Goal: Transaction & Acquisition: Purchase product/service

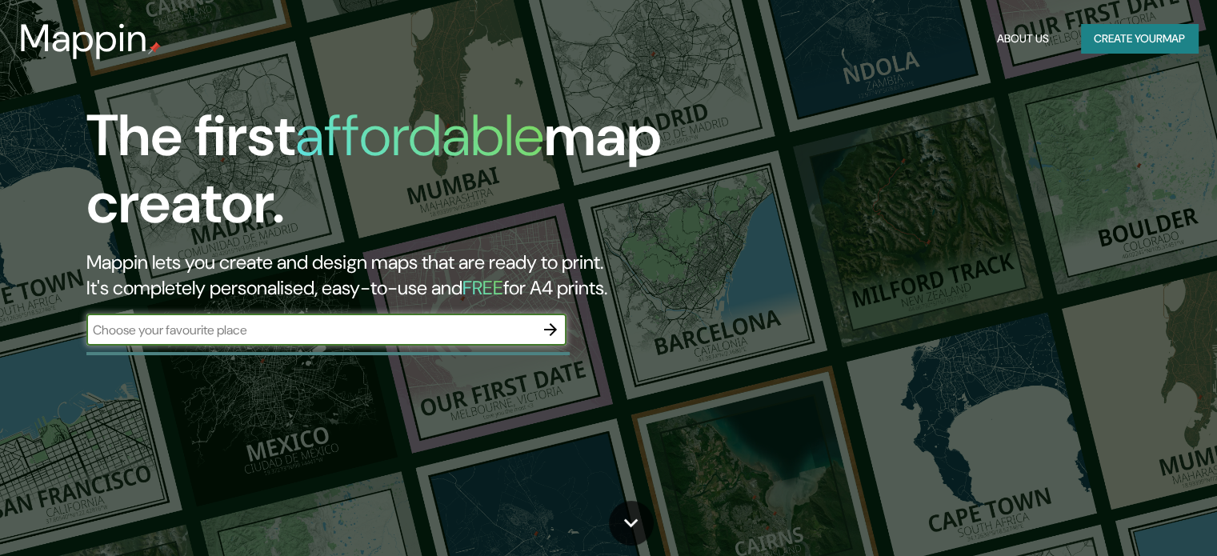
click at [235, 330] on input "text" at bounding box center [310, 330] width 448 height 18
type input "calle reforma 1670"
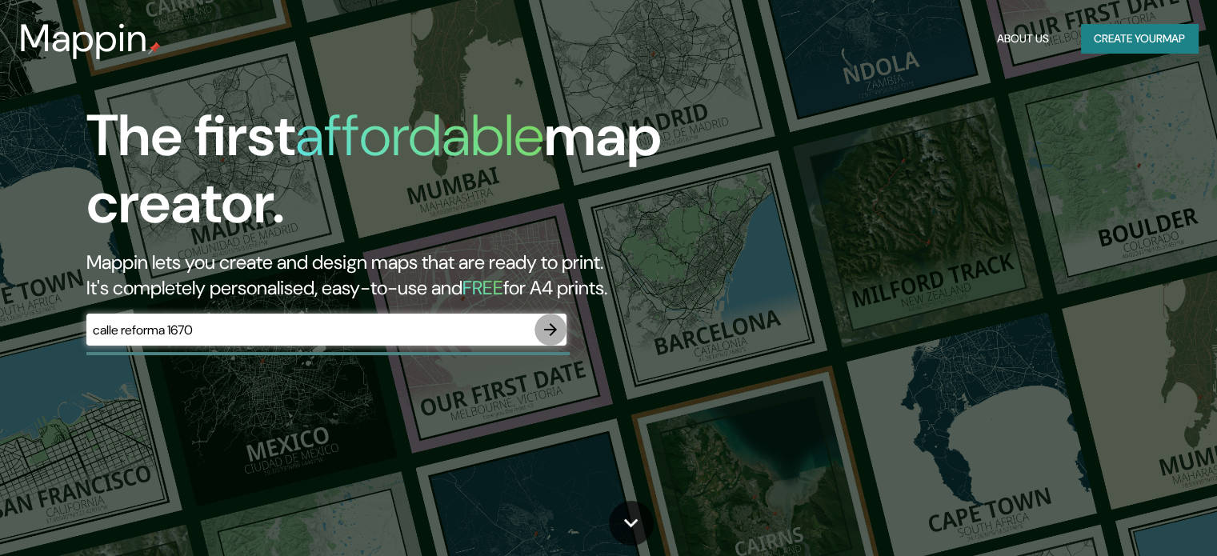
click at [543, 328] on icon "button" at bounding box center [550, 329] width 19 height 19
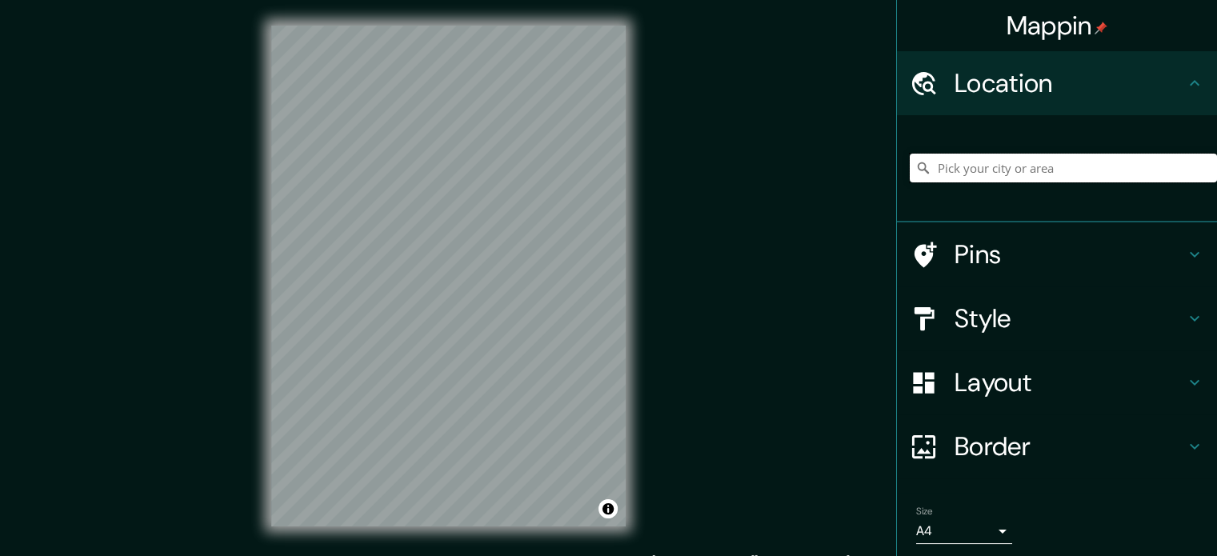
click at [1072, 169] on input "Pick your city or area" at bounding box center [1063, 168] width 307 height 29
click at [1104, 166] on input "[GEOGRAPHIC_DATA], [GEOGRAPHIC_DATA], [GEOGRAPHIC_DATA]" at bounding box center [1063, 168] width 307 height 29
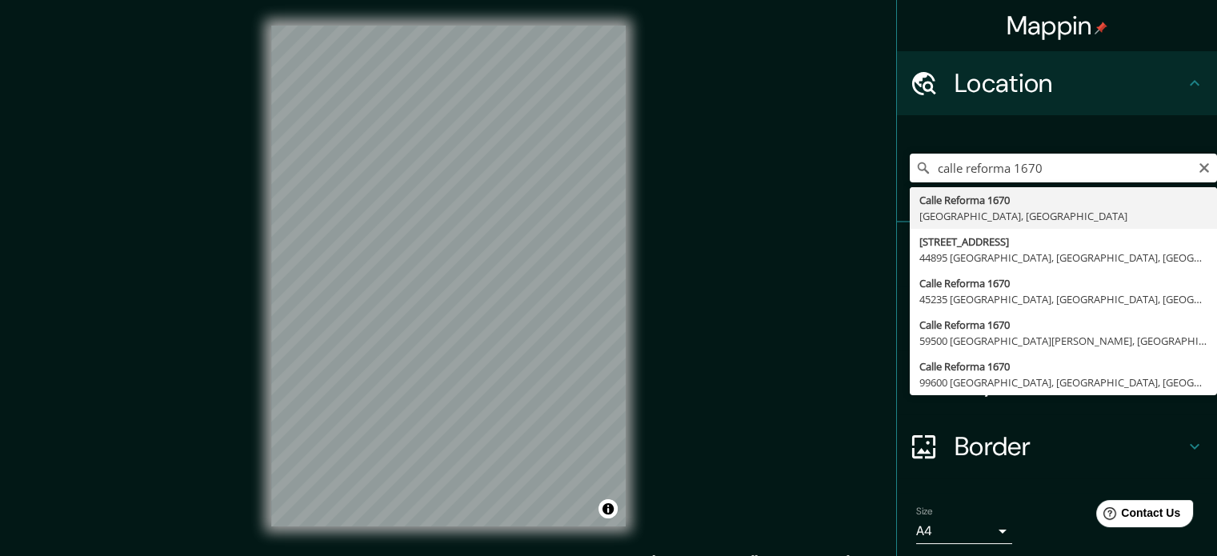
type input "[STREET_ADDRESS]"
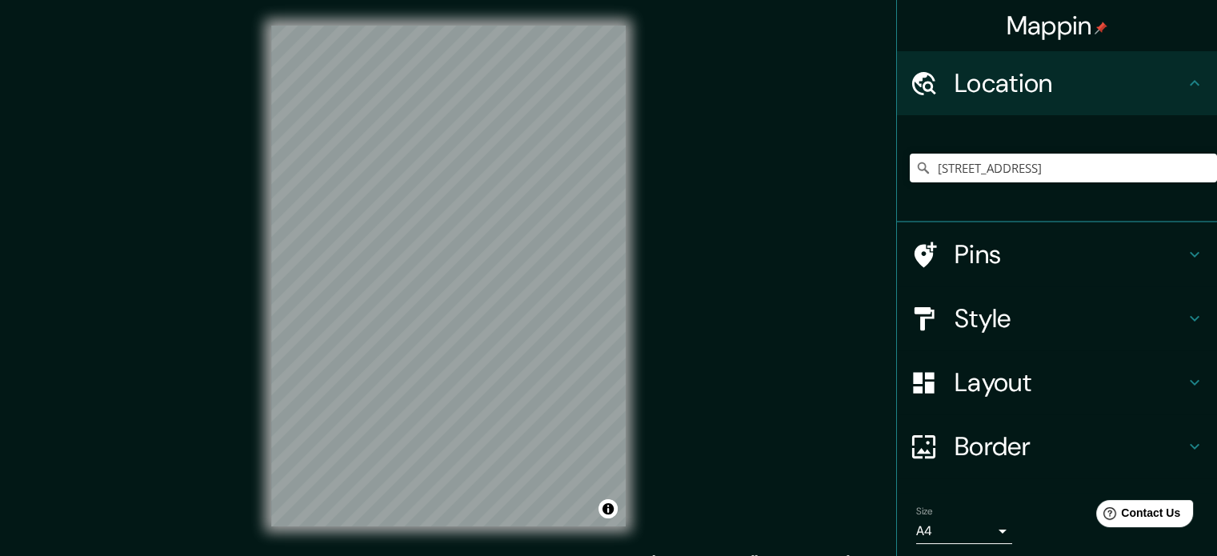
click at [955, 319] on h4 "Style" at bounding box center [1070, 318] width 230 height 32
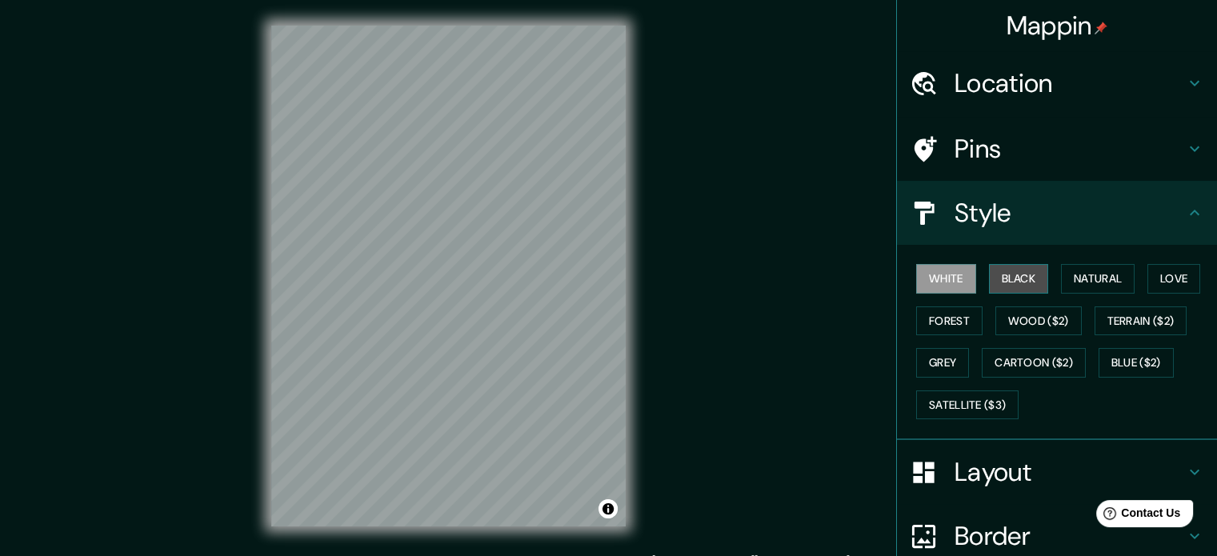
click at [1022, 278] on button "Black" at bounding box center [1019, 279] width 60 height 30
click at [951, 277] on button "White" at bounding box center [946, 279] width 60 height 30
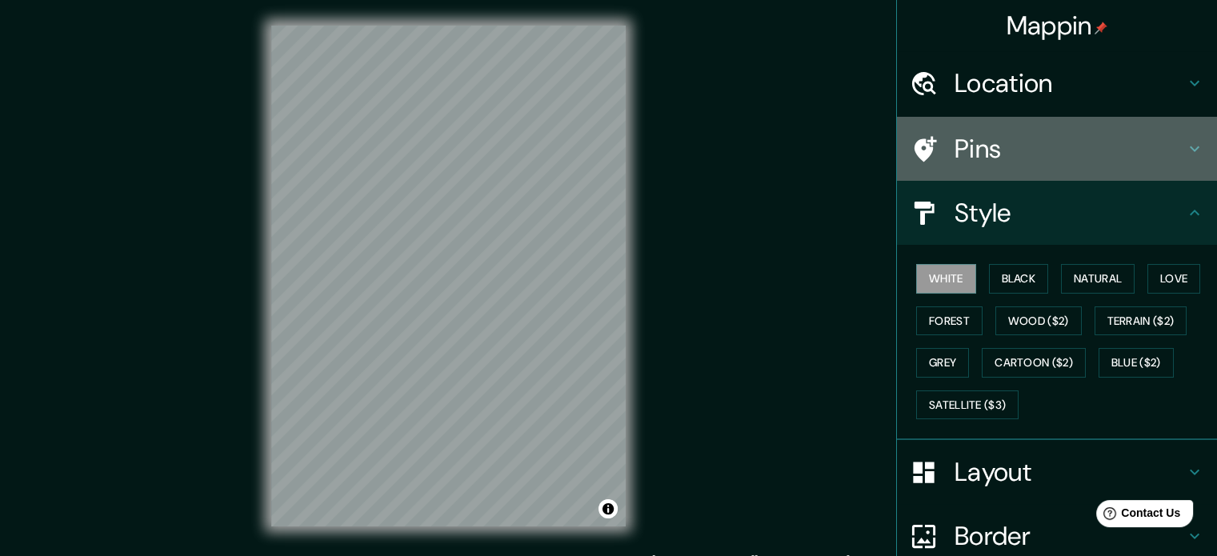
click at [1024, 159] on h4 "Pins" at bounding box center [1070, 149] width 230 height 32
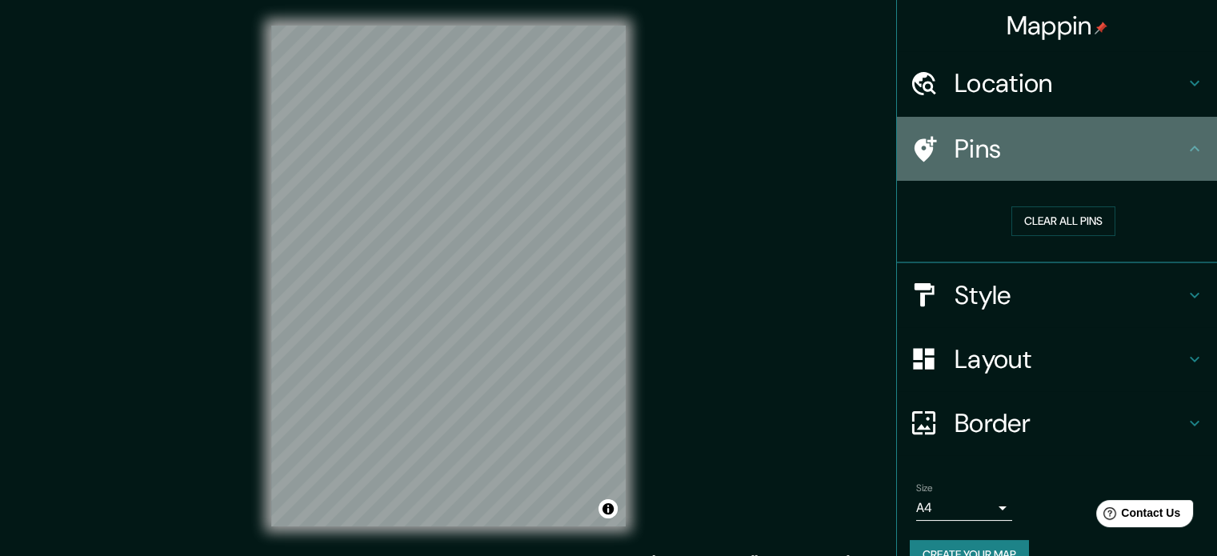
click at [1024, 159] on h4 "Pins" at bounding box center [1070, 149] width 230 height 32
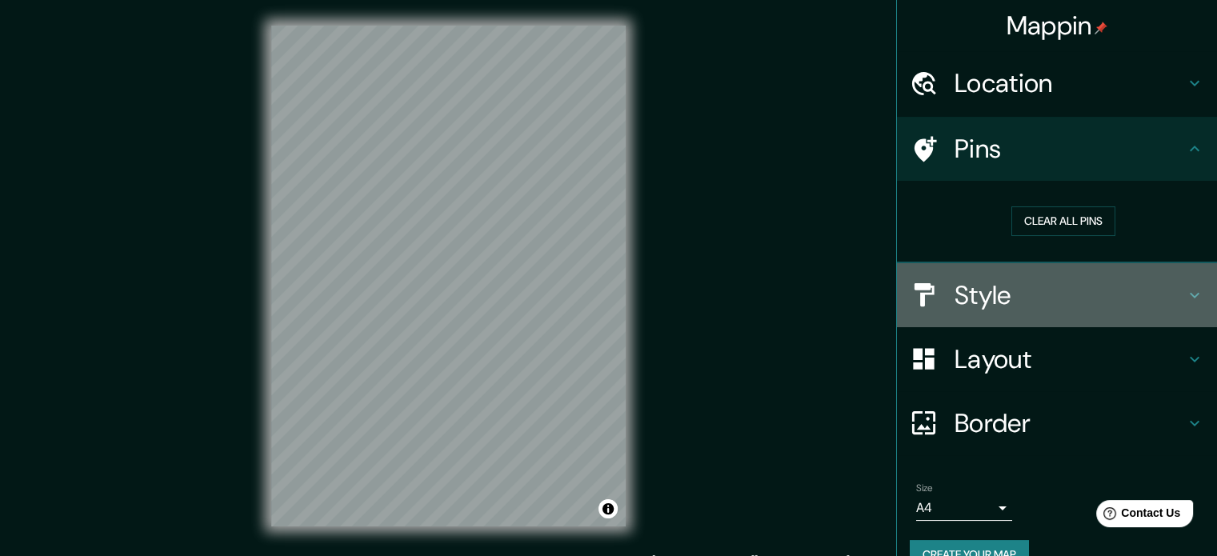
click at [1018, 311] on div "Style" at bounding box center [1057, 295] width 320 height 64
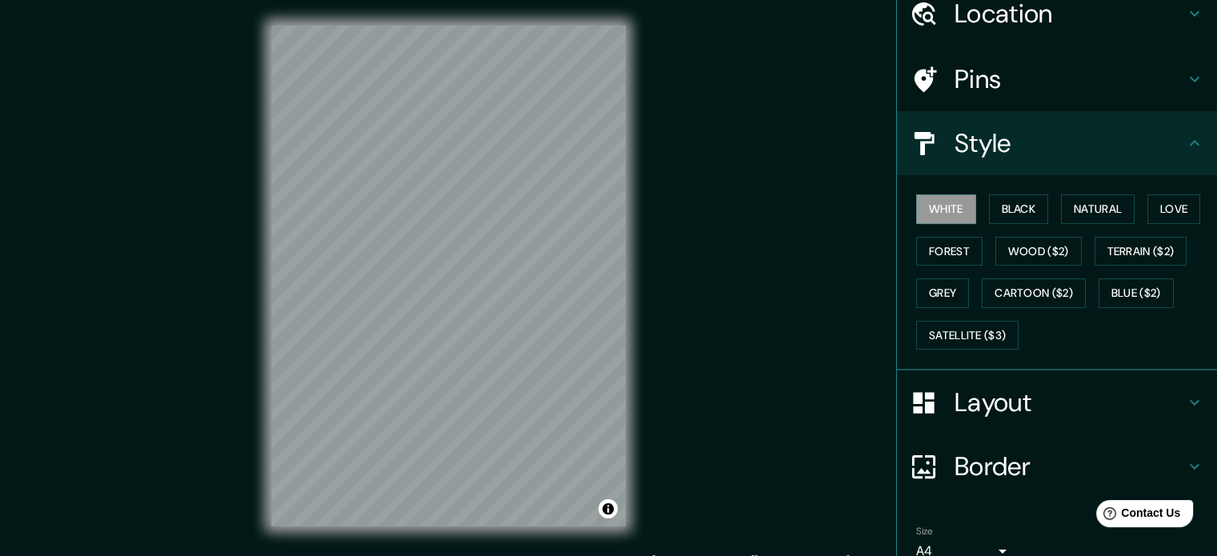
scroll to position [80, 0]
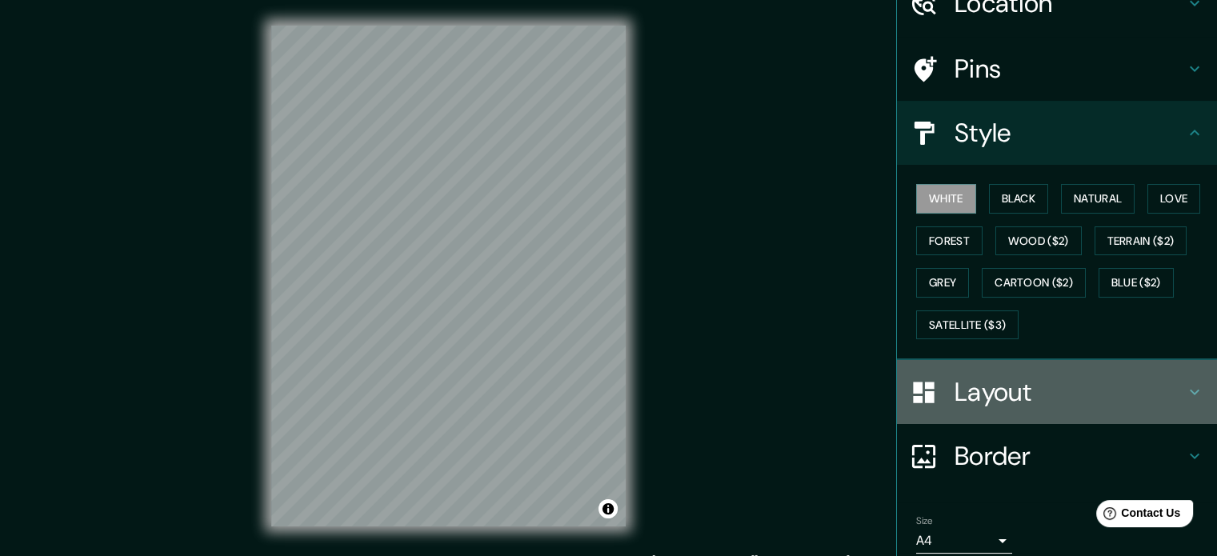
click at [1023, 376] on h4 "Layout" at bounding box center [1070, 392] width 230 height 32
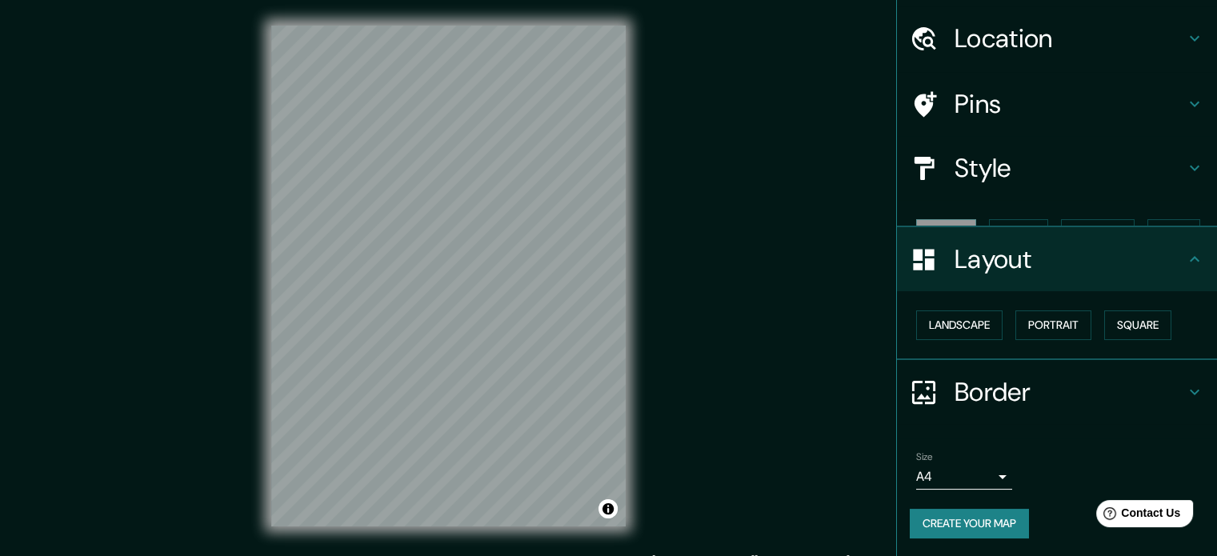
scroll to position [18, 0]
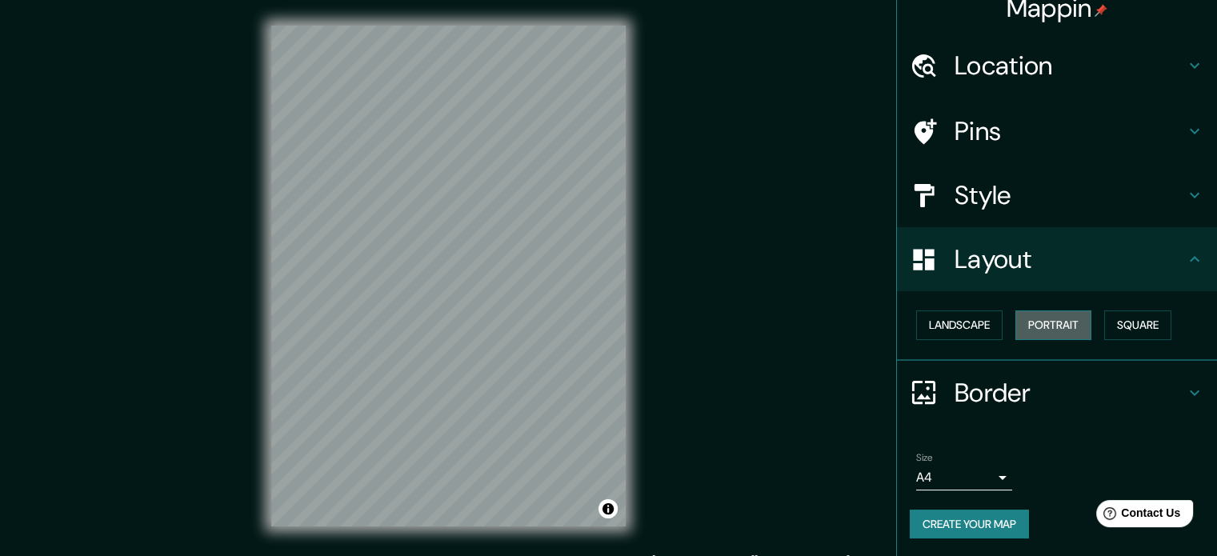
click at [1047, 329] on button "Portrait" at bounding box center [1053, 325] width 76 height 30
click at [962, 319] on button "Landscape" at bounding box center [959, 325] width 86 height 30
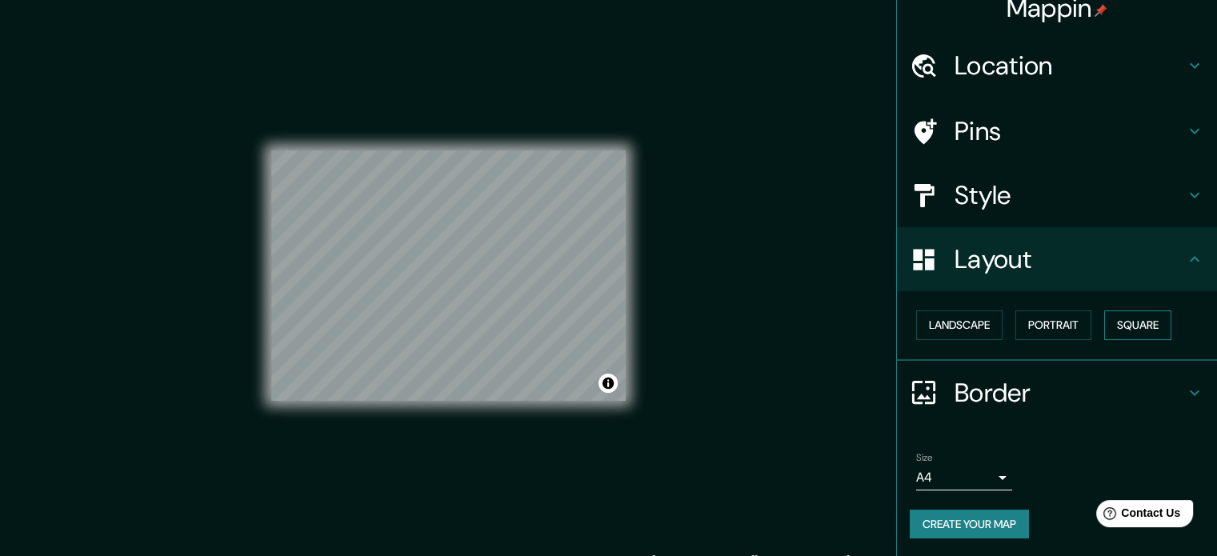
click at [1127, 322] on button "Square" at bounding box center [1137, 325] width 67 height 30
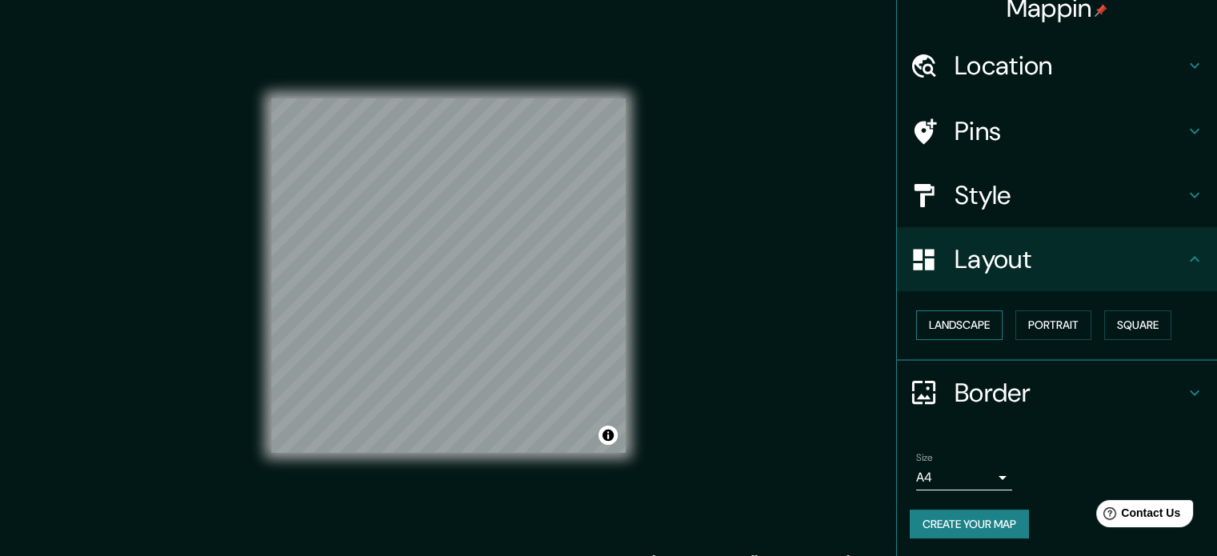
click at [959, 322] on button "Landscape" at bounding box center [959, 325] width 86 height 30
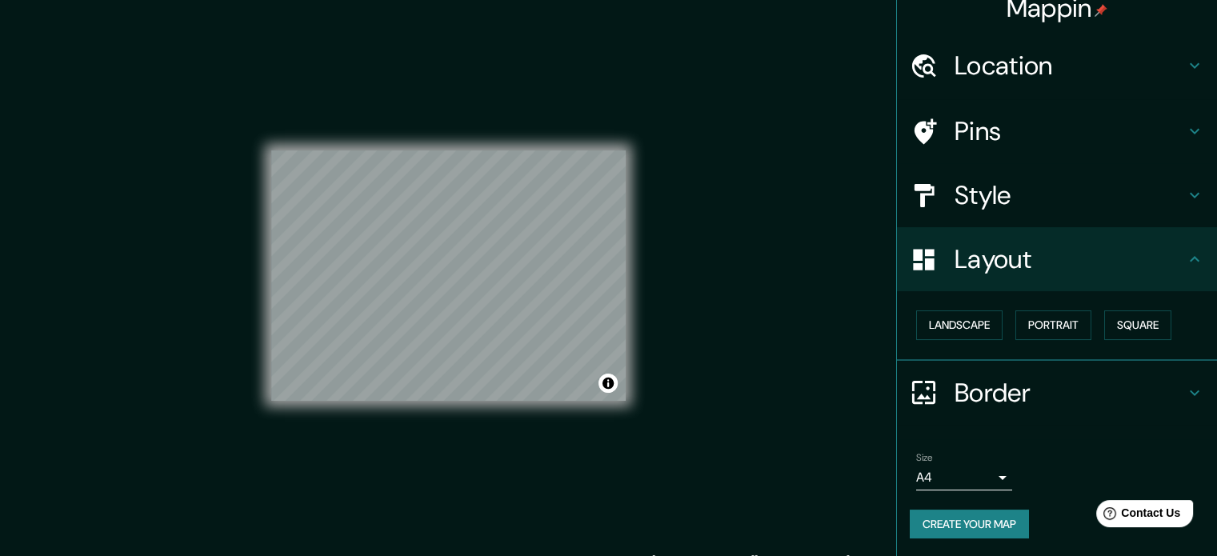
click at [1101, 274] on h4 "Layout" at bounding box center [1070, 259] width 230 height 32
click at [1156, 262] on h4 "Layout" at bounding box center [1070, 259] width 230 height 32
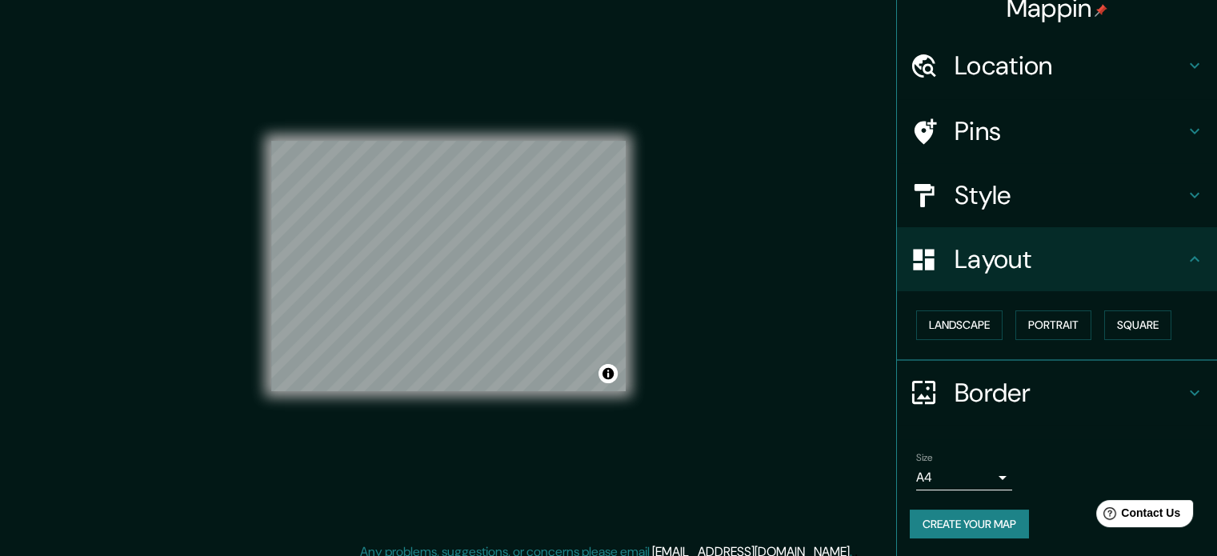
scroll to position [21, 0]
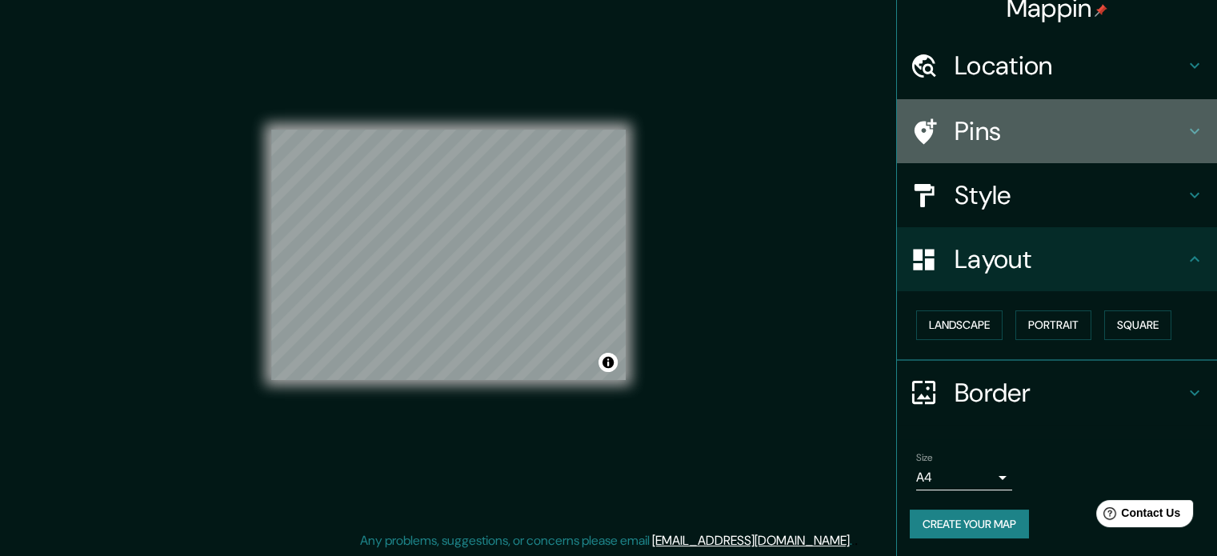
click at [1047, 134] on h4 "Pins" at bounding box center [1070, 131] width 230 height 32
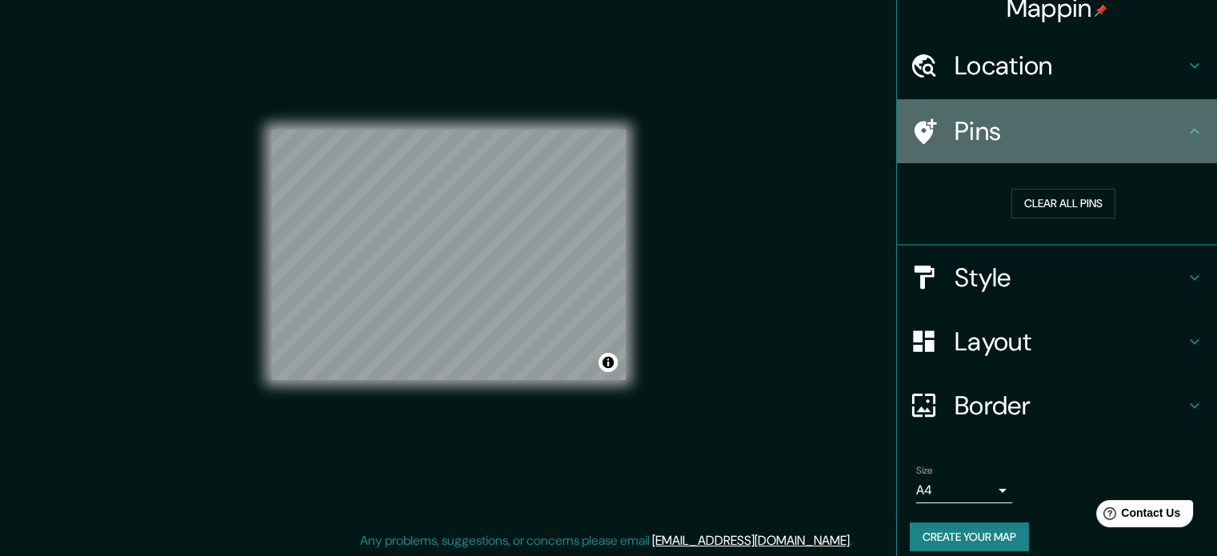
click at [1047, 134] on h4 "Pins" at bounding box center [1070, 131] width 230 height 32
click at [915, 131] on icon at bounding box center [926, 131] width 22 height 26
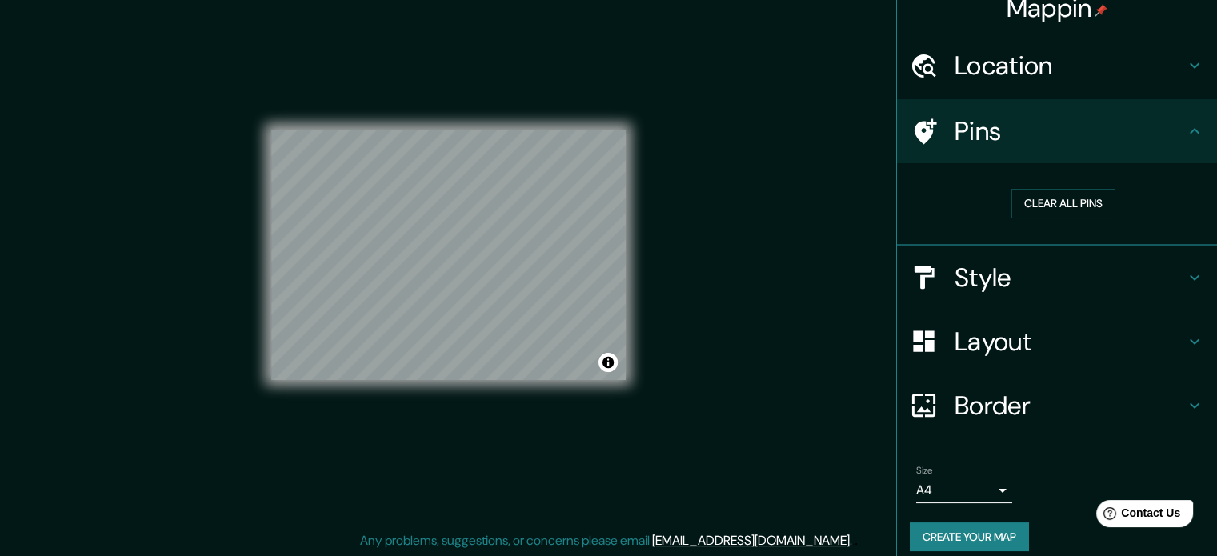
click at [1007, 275] on h4 "Style" at bounding box center [1070, 278] width 230 height 32
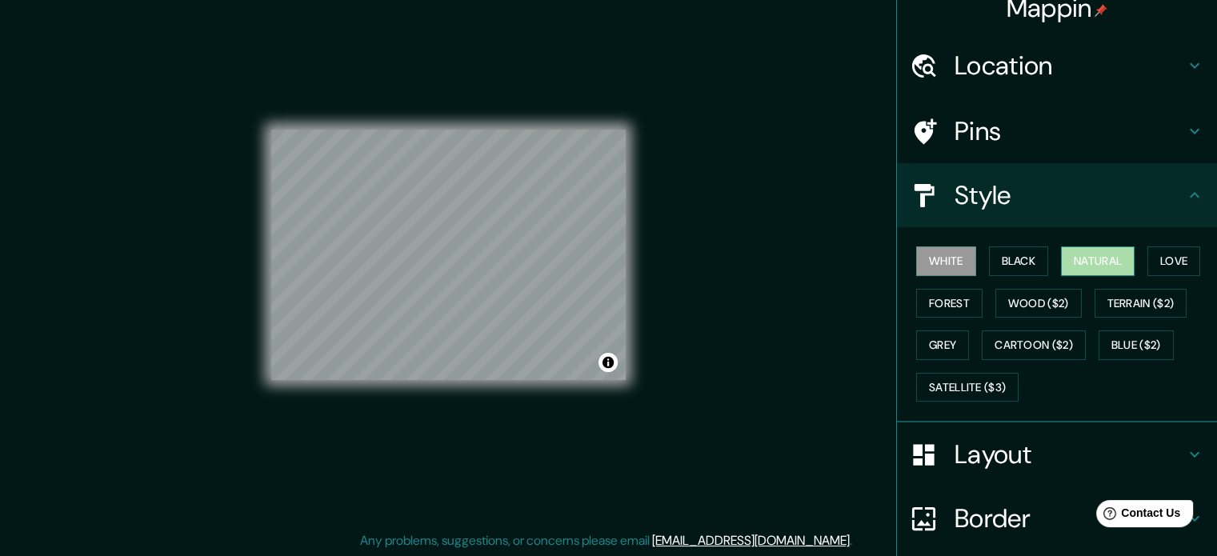
click at [1098, 256] on button "Natural" at bounding box center [1098, 261] width 74 height 30
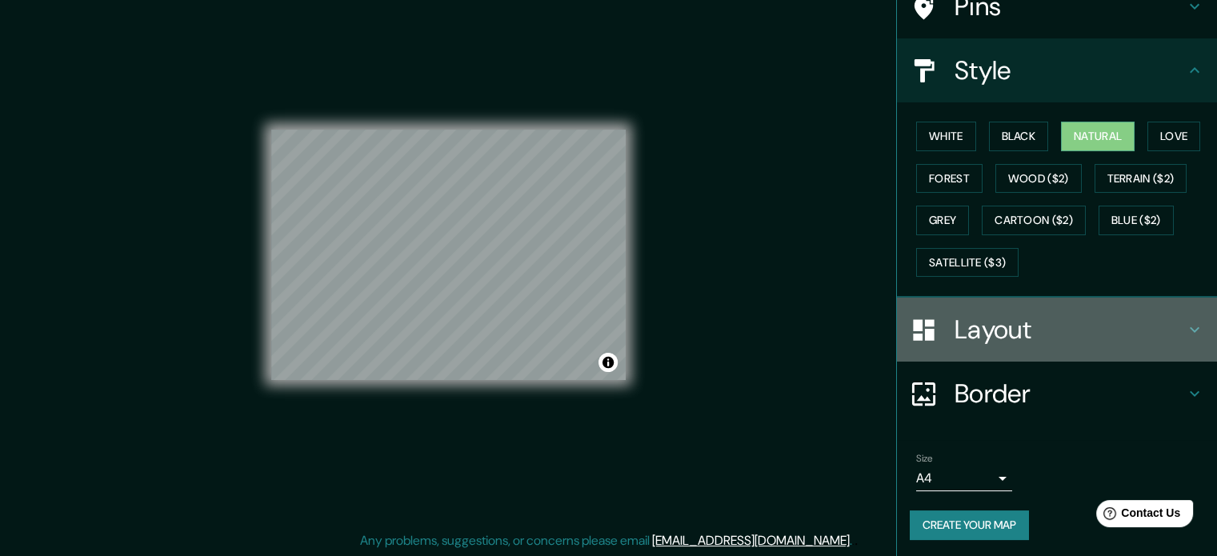
click at [1029, 322] on h4 "Layout" at bounding box center [1070, 330] width 230 height 32
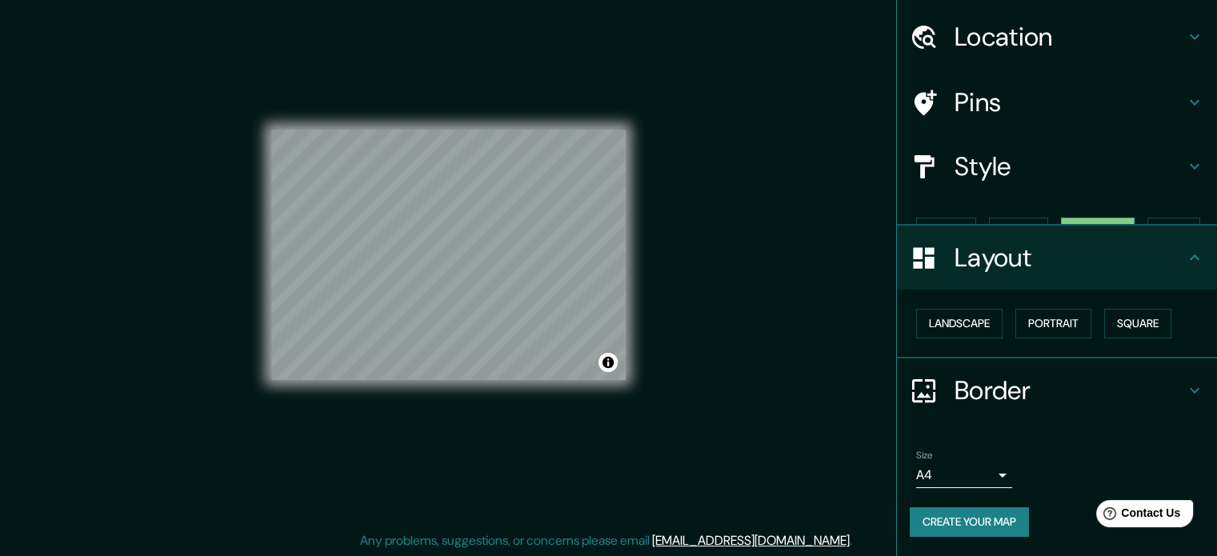
scroll to position [18, 0]
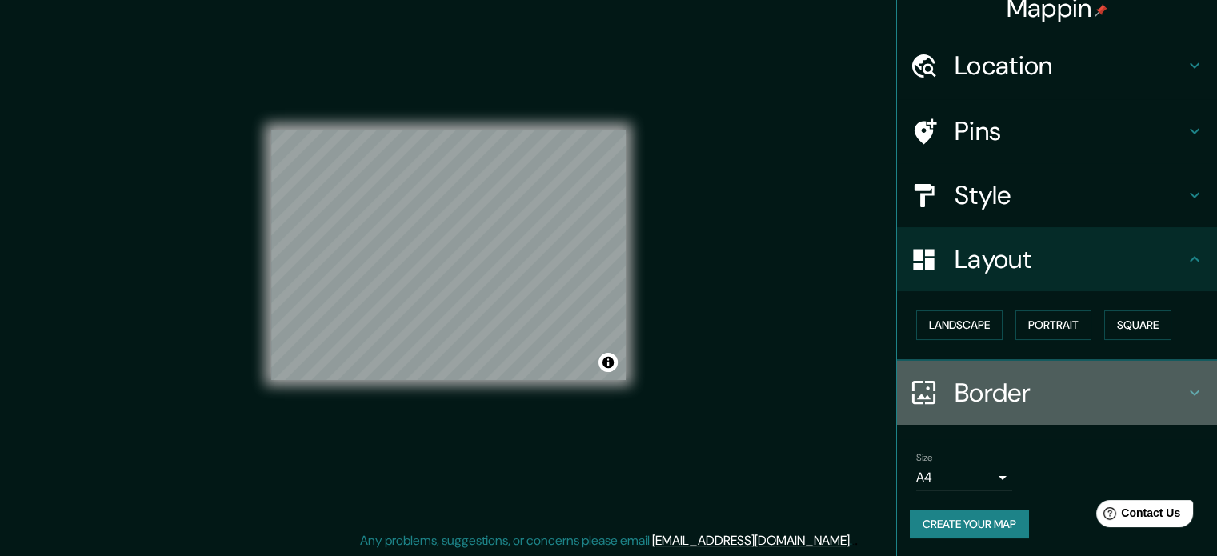
click at [1040, 391] on h4 "Border" at bounding box center [1070, 393] width 230 height 32
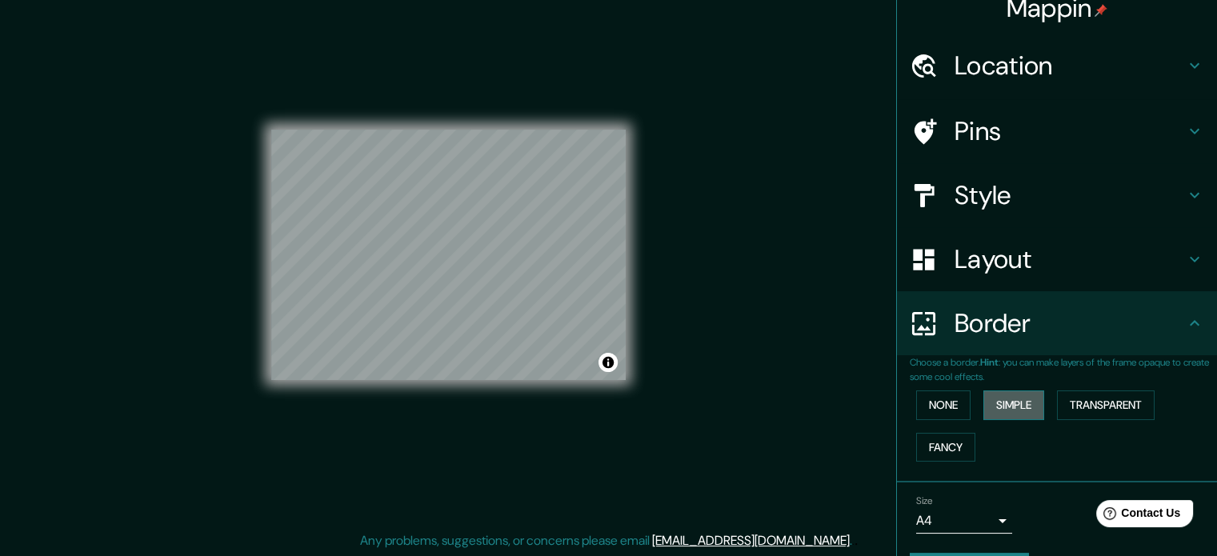
click at [1004, 410] on button "Simple" at bounding box center [1013, 405] width 61 height 30
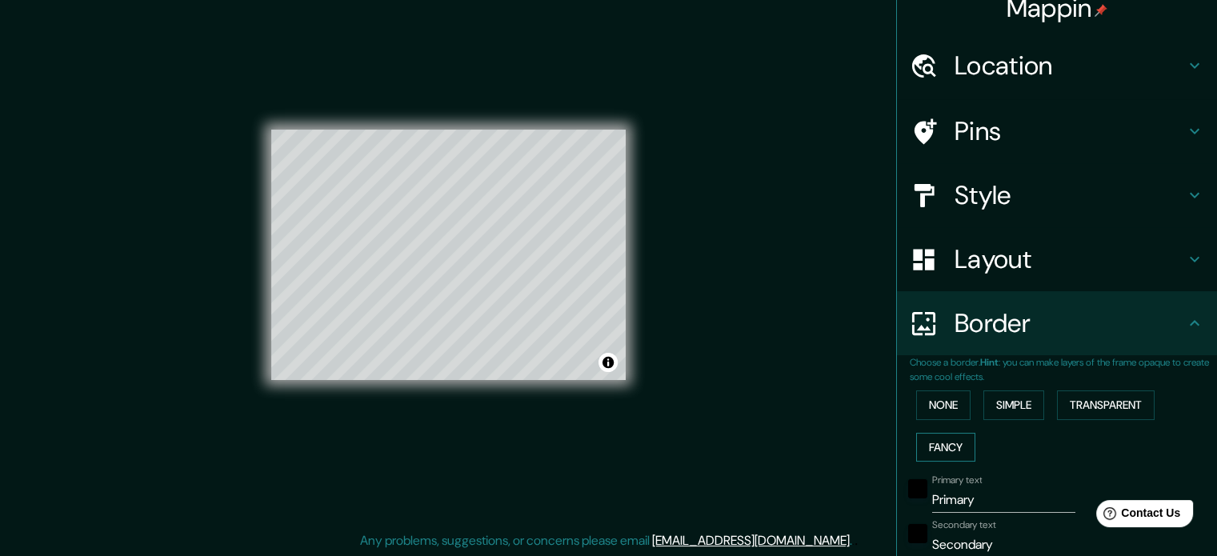
click at [947, 443] on button "Fancy" at bounding box center [945, 448] width 59 height 30
click at [1085, 402] on button "Transparent" at bounding box center [1106, 405] width 98 height 30
click at [939, 401] on button "None" at bounding box center [943, 405] width 54 height 30
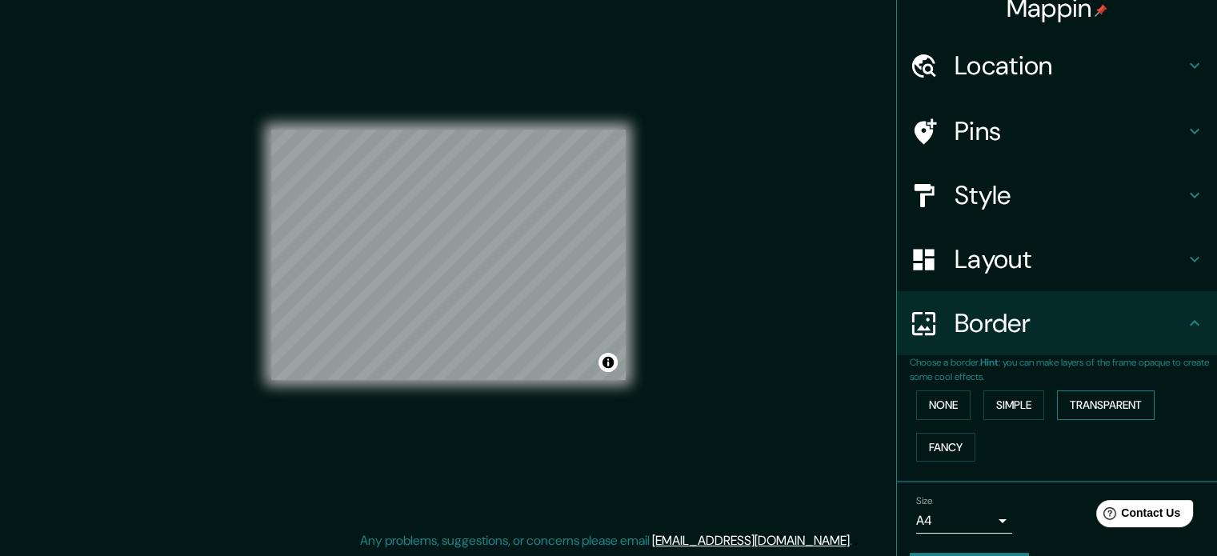
click at [1063, 412] on button "Transparent" at bounding box center [1106, 405] width 98 height 30
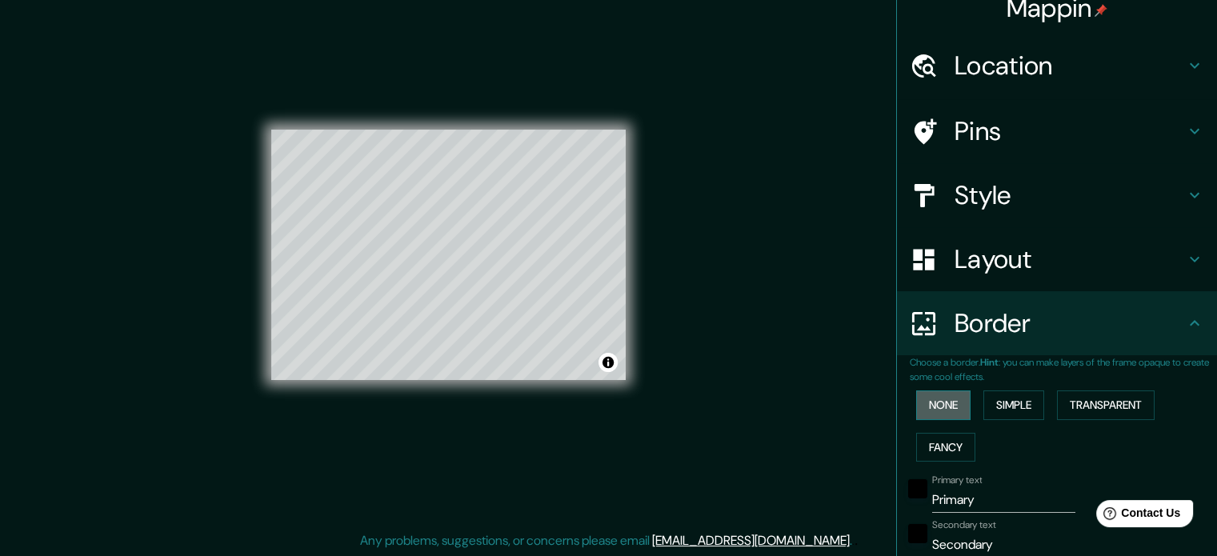
click at [939, 404] on button "None" at bounding box center [943, 405] width 54 height 30
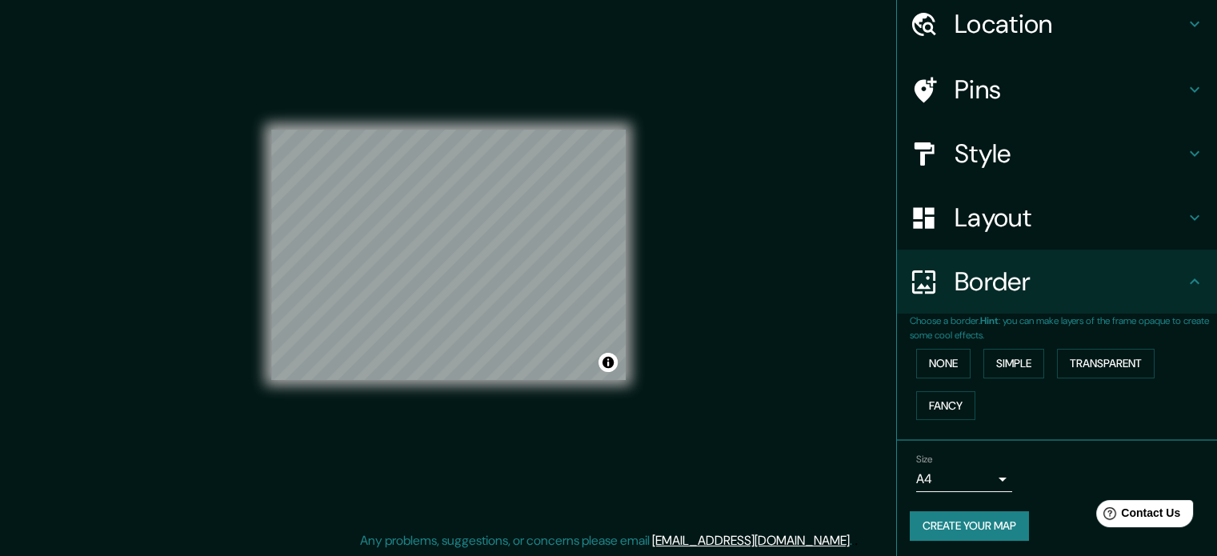
scroll to position [61, 0]
click at [983, 514] on button "Create your map" at bounding box center [969, 525] width 119 height 30
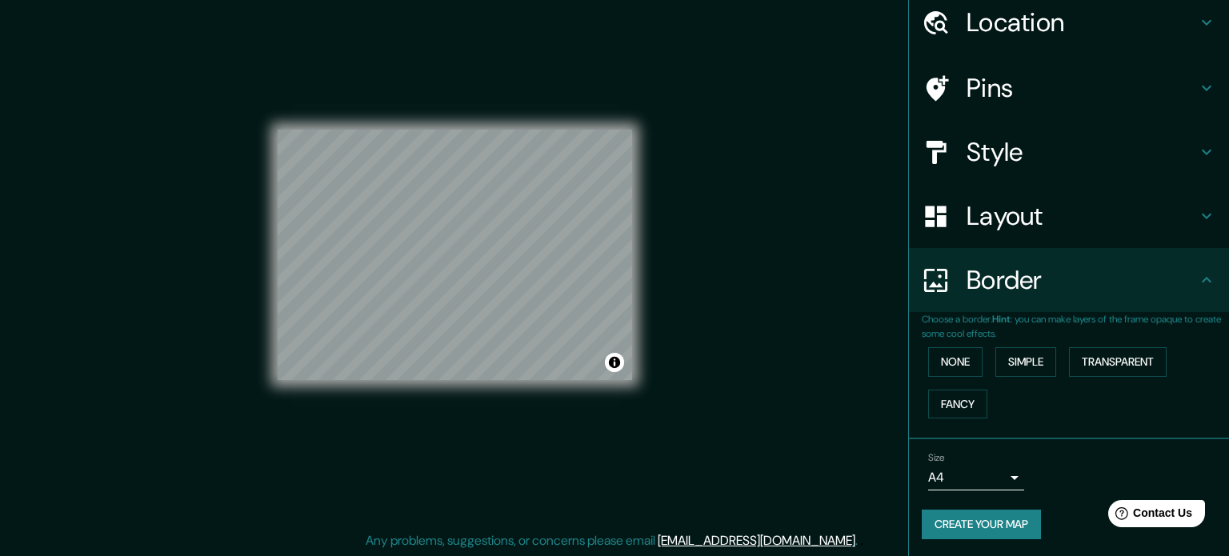
click at [989, 480] on body "Mappin Location [STREET_ADDRESS] Pins Style Layout Border Choose a border. Hint…" at bounding box center [614, 257] width 1229 height 556
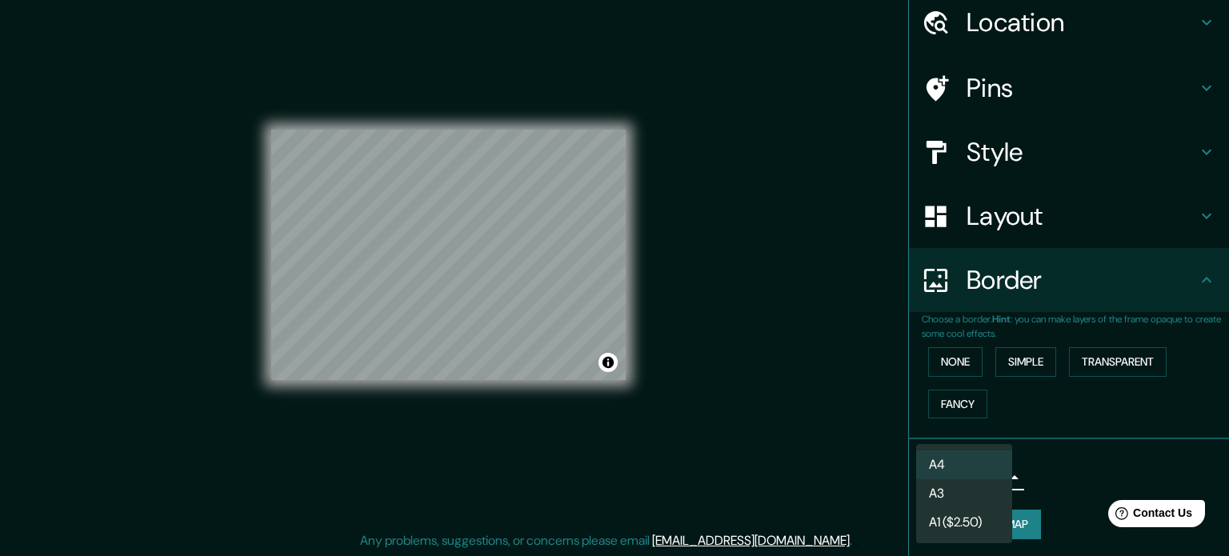
click at [986, 493] on li "A3" at bounding box center [964, 493] width 96 height 29
click at [988, 472] on body "Mappin Location [STREET_ADDRESS] Pins Style Layout Border Choose a border. Hint…" at bounding box center [614, 257] width 1229 height 556
click at [967, 460] on li "A4" at bounding box center [964, 465] width 96 height 29
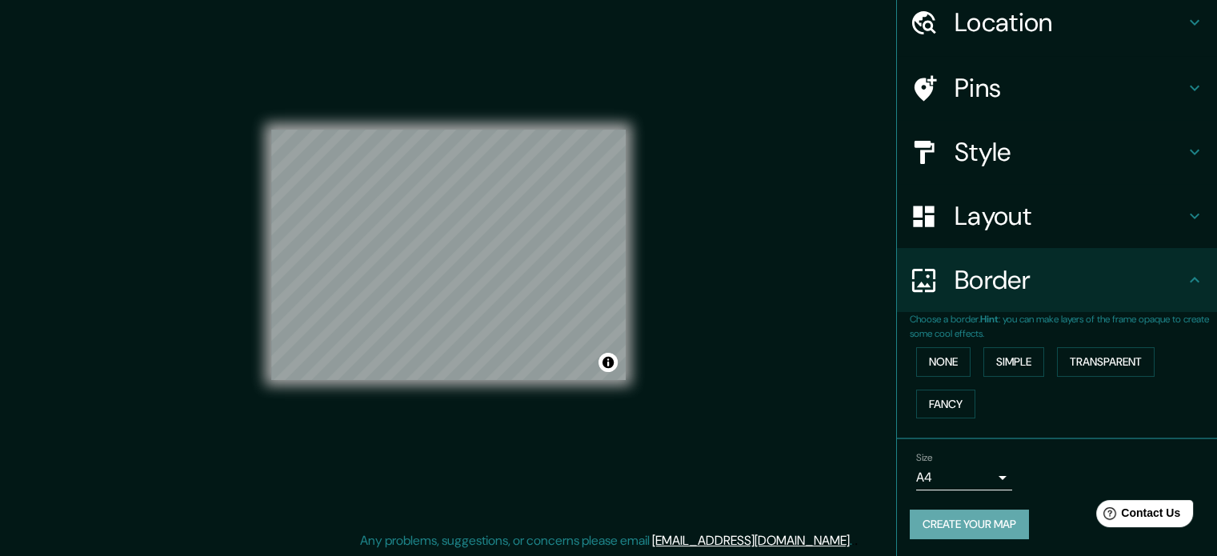
click at [999, 518] on button "Create your map" at bounding box center [969, 525] width 119 height 30
click at [994, 521] on button "Create your map" at bounding box center [969, 525] width 119 height 30
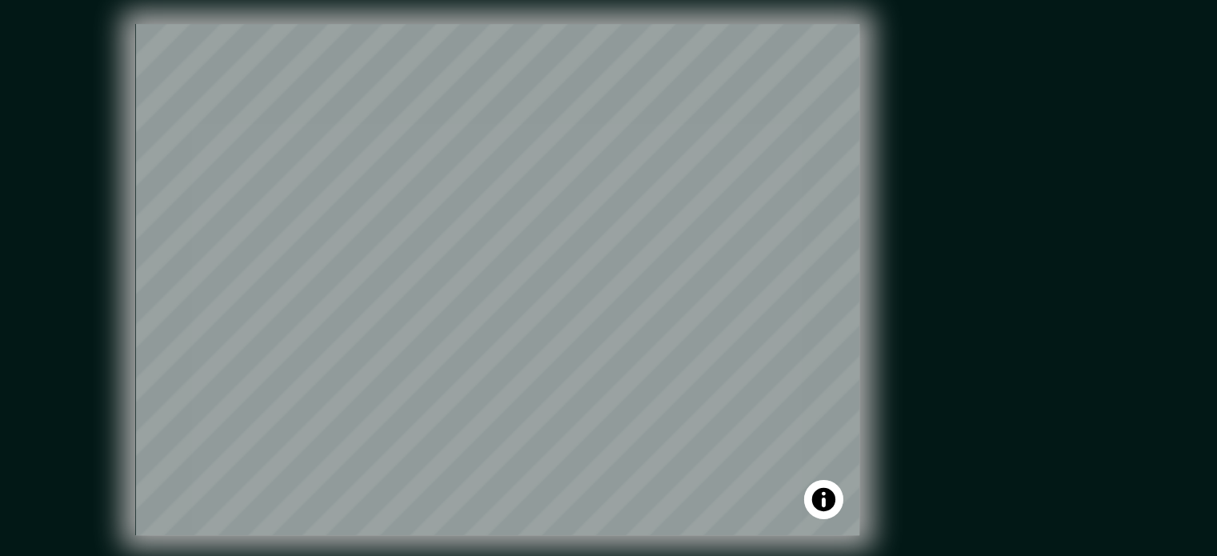
scroll to position [18, 0]
click at [611, 374] on button "Toggle attribution" at bounding box center [608, 365] width 19 height 19
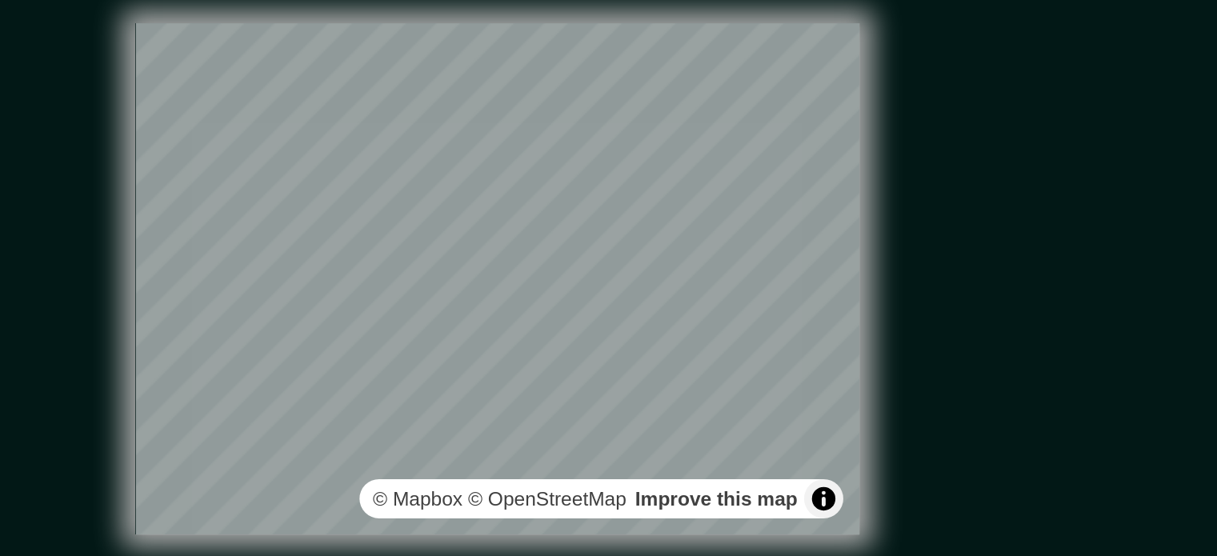
click at [680, 340] on div "Mappin Location [STREET_ADDRESS] Pins Style Layout Border Choose a border. Hint…" at bounding box center [608, 271] width 1217 height 578
click at [605, 368] on button "Toggle attribution" at bounding box center [608, 365] width 19 height 19
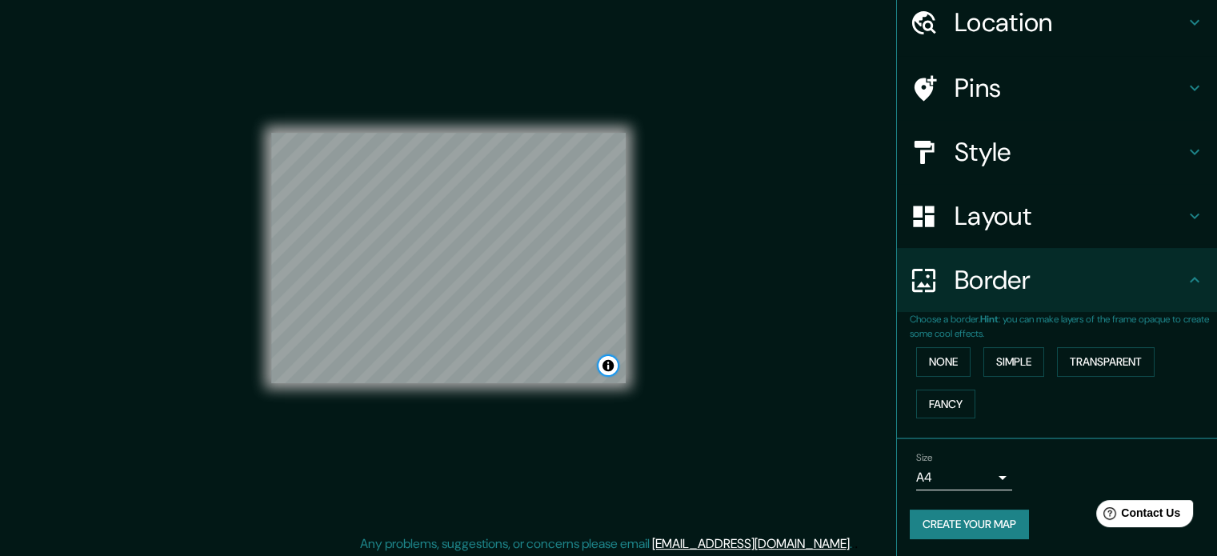
scroll to position [21, 0]
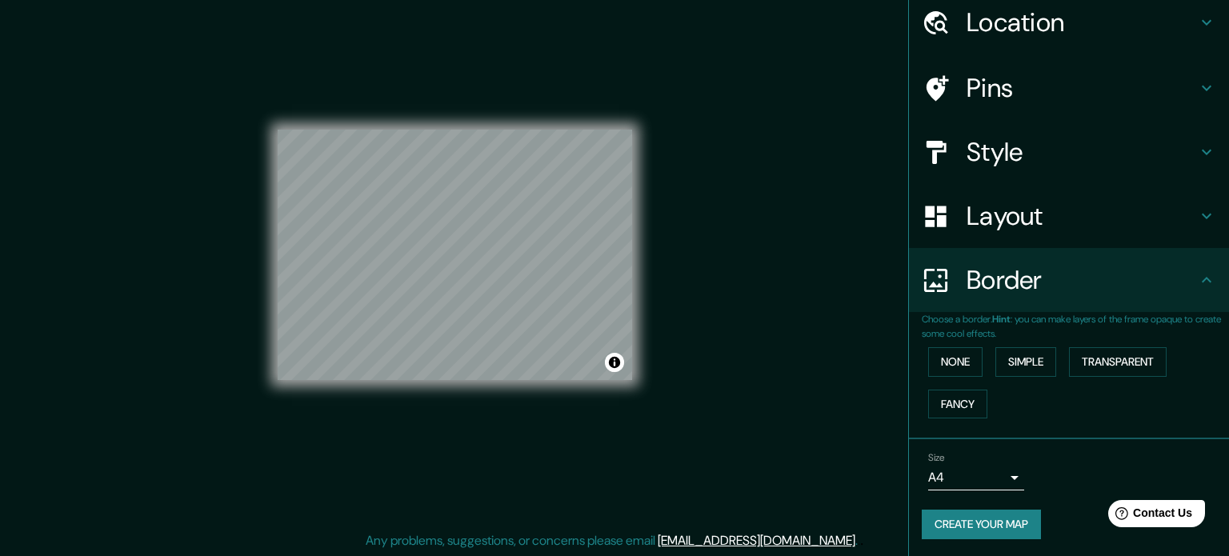
click at [959, 474] on body "Mappin Location [STREET_ADDRESS] Pins Style Layout Border Choose a border. Hint…" at bounding box center [614, 257] width 1229 height 556
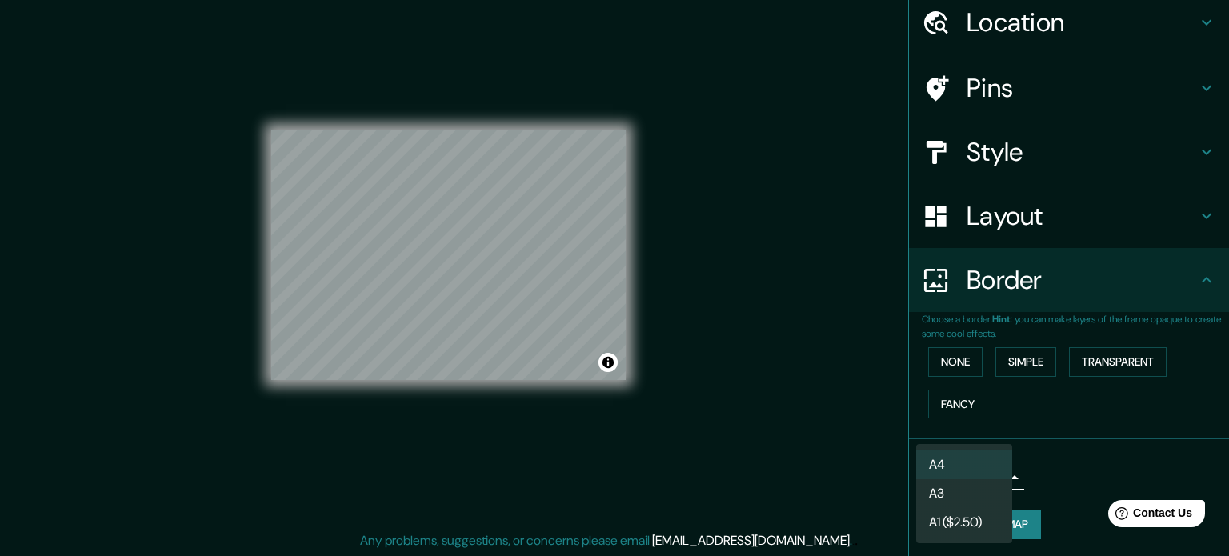
click at [959, 490] on li "A3" at bounding box center [964, 493] width 96 height 29
type input "a4"
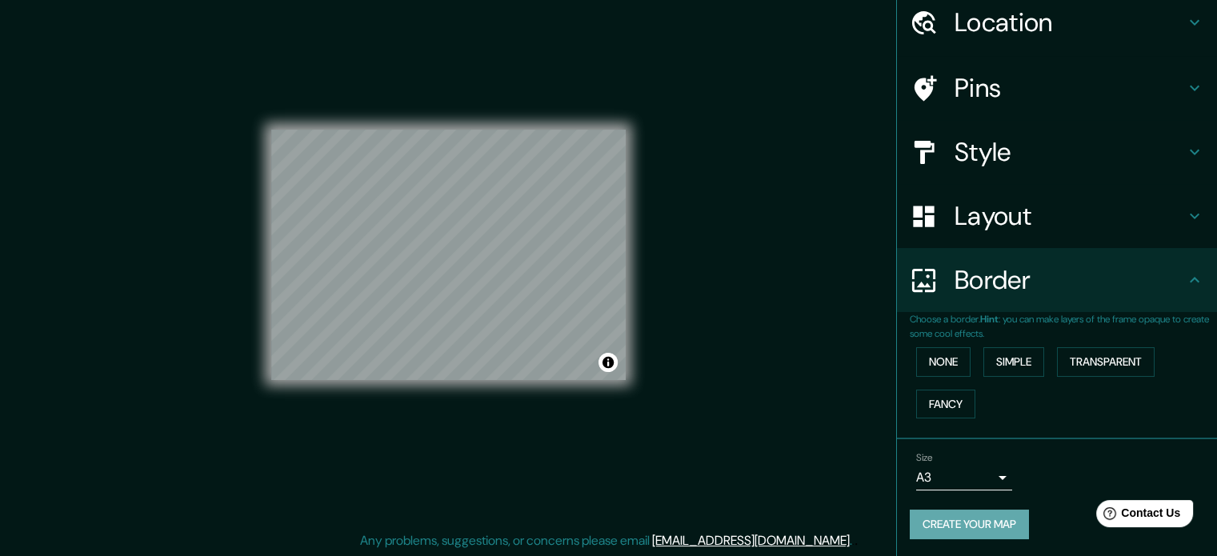
click at [995, 528] on button "Create your map" at bounding box center [969, 525] width 119 height 30
click at [944, 527] on button "Create your map" at bounding box center [969, 525] width 119 height 30
click at [944, 527] on div "Create your map" at bounding box center [1057, 525] width 294 height 30
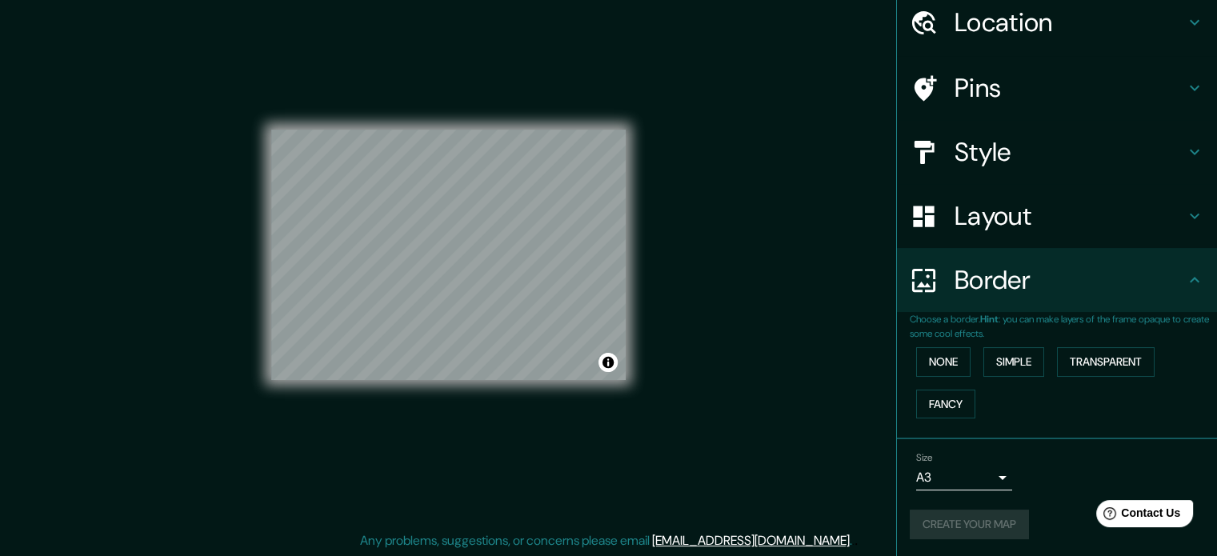
click at [944, 527] on div "Create your map" at bounding box center [1057, 525] width 294 height 30
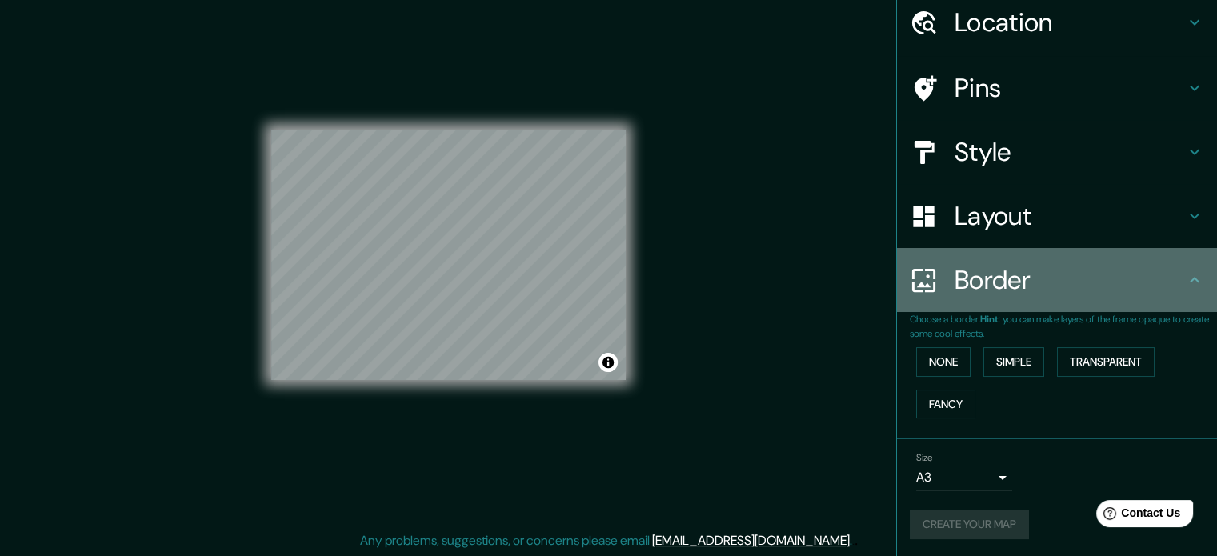
click at [1061, 286] on h4 "Border" at bounding box center [1070, 280] width 230 height 32
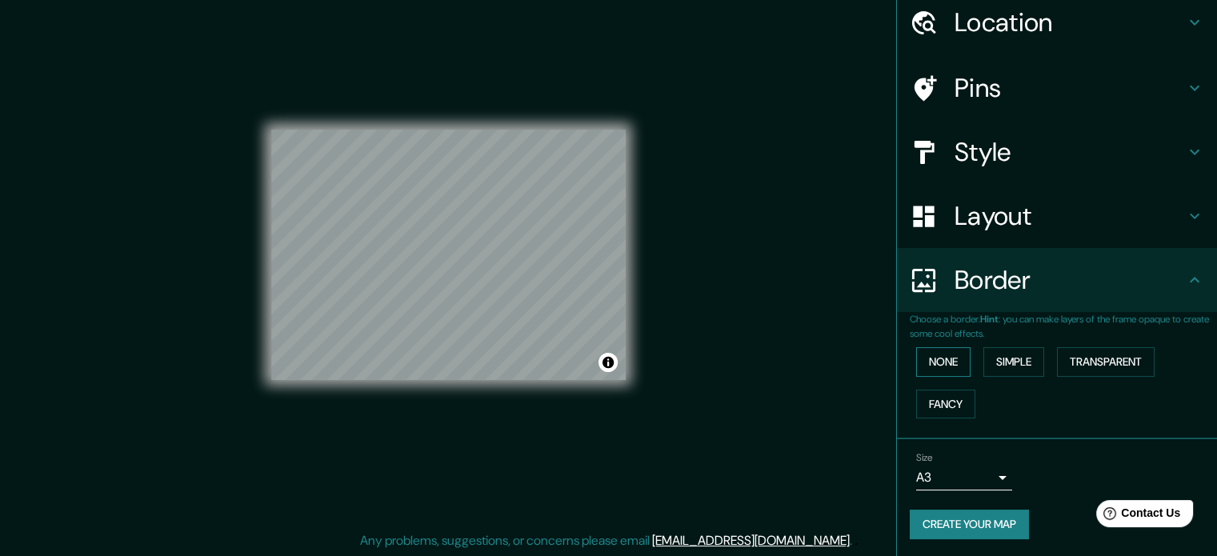
click at [931, 361] on button "None" at bounding box center [943, 362] width 54 height 30
click at [1025, 368] on button "Simple" at bounding box center [1013, 362] width 61 height 30
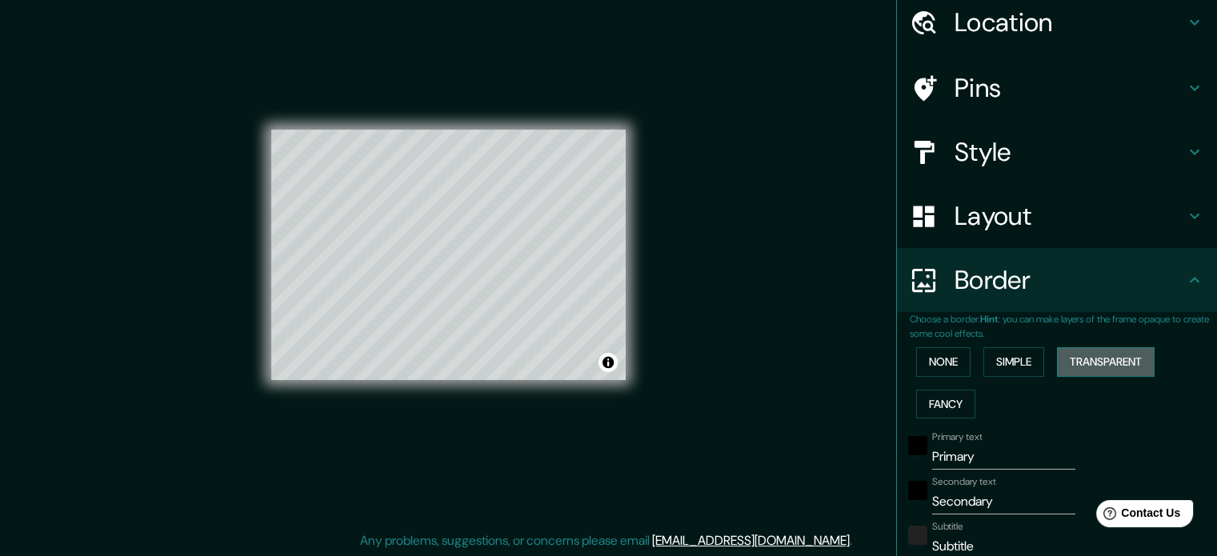
click at [1079, 367] on button "Transparent" at bounding box center [1106, 362] width 98 height 30
click at [946, 398] on button "Fancy" at bounding box center [945, 405] width 59 height 30
click at [1039, 88] on h4 "Pins" at bounding box center [1070, 88] width 230 height 32
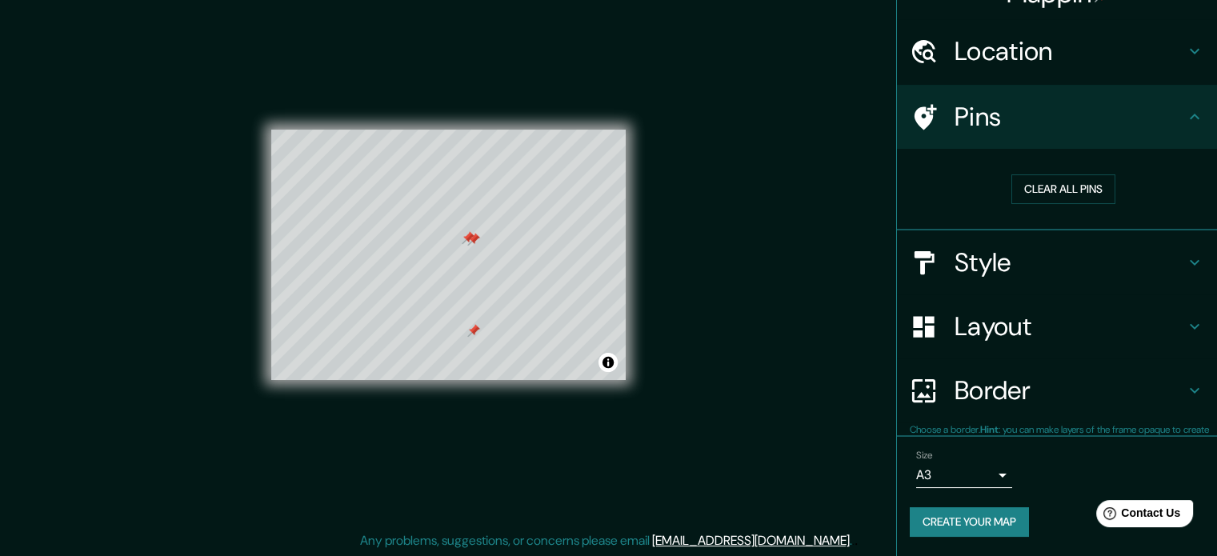
type input "177"
type input "35"
type input "18"
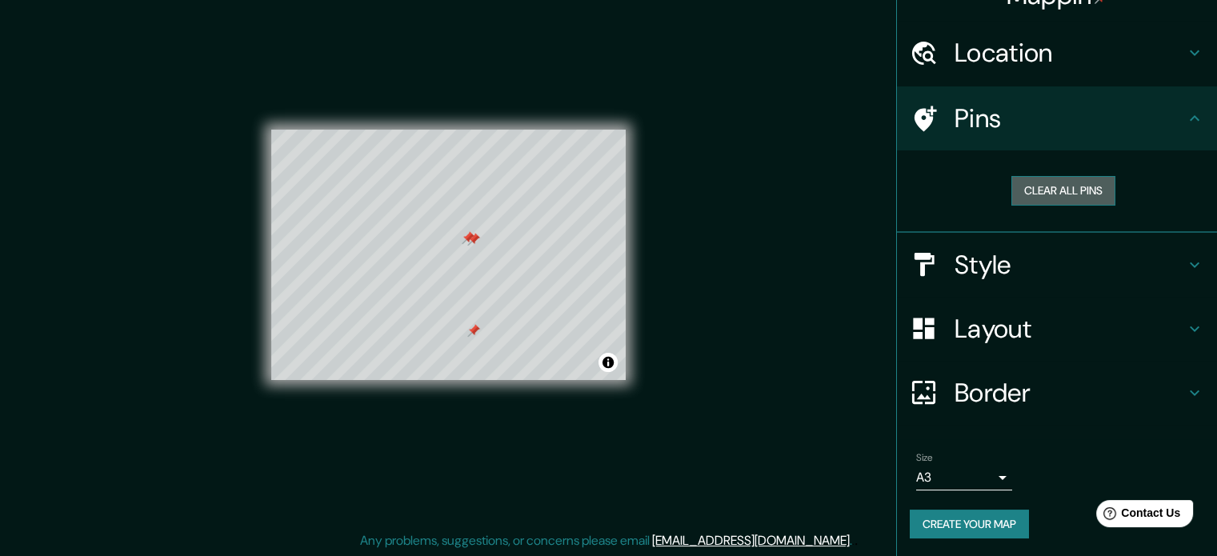
click at [1029, 198] on button "Clear all pins" at bounding box center [1063, 191] width 104 height 30
click at [1064, 382] on h4 "Border" at bounding box center [1070, 393] width 230 height 32
type input "177"
type input "35"
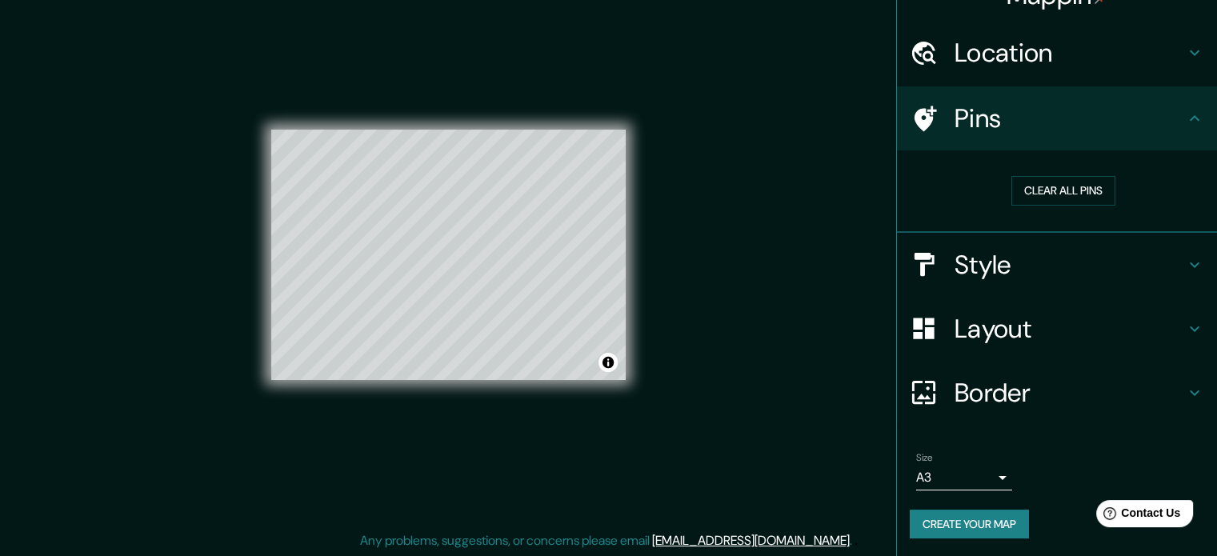
type input "18"
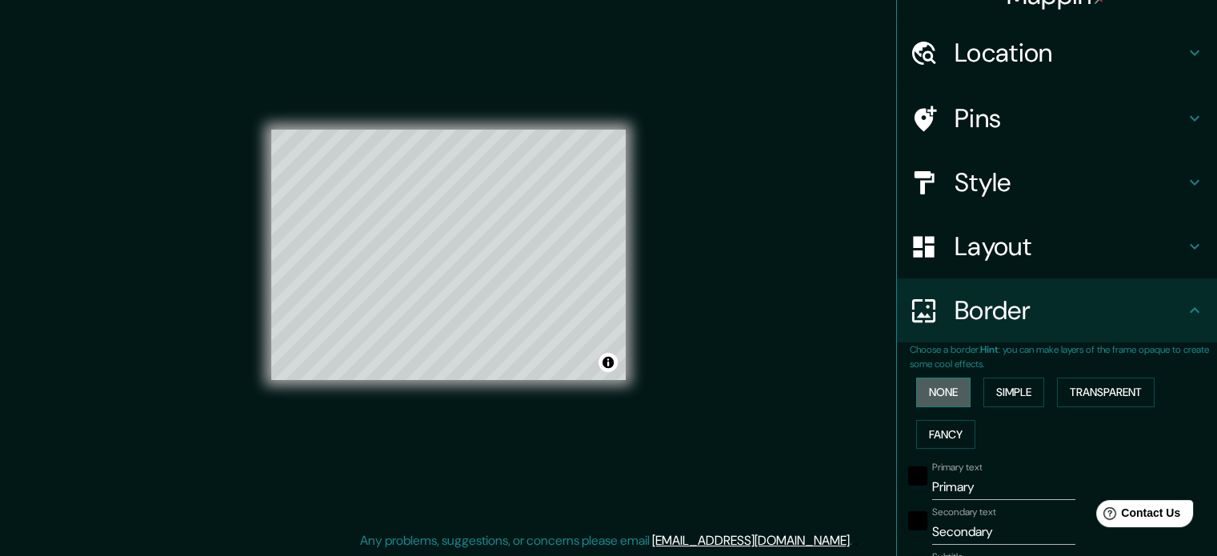
click at [943, 387] on button "None" at bounding box center [943, 393] width 54 height 30
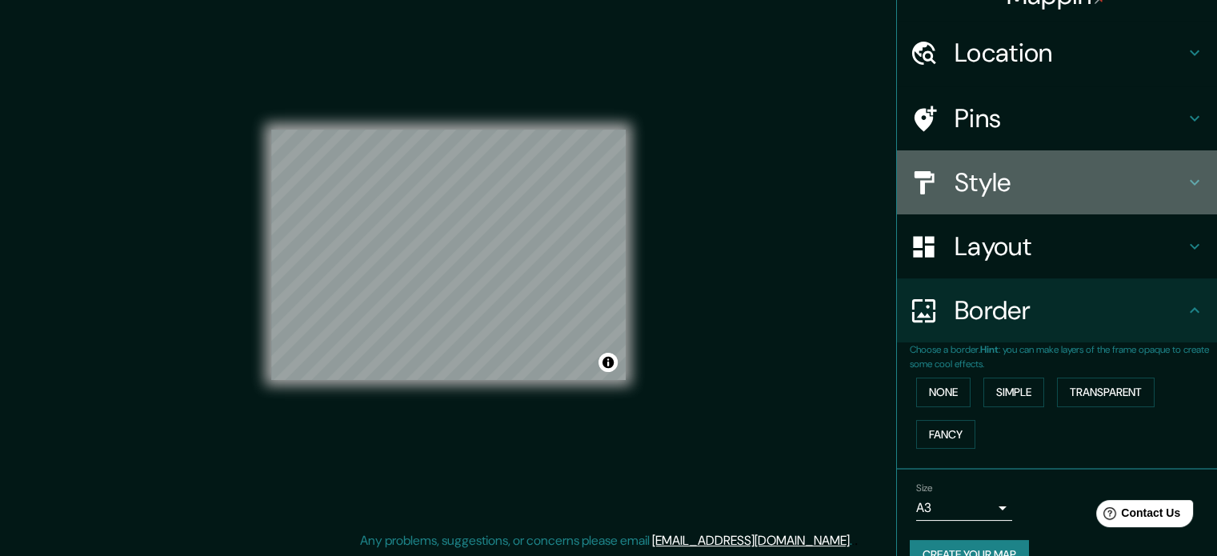
click at [1014, 183] on h4 "Style" at bounding box center [1070, 182] width 230 height 32
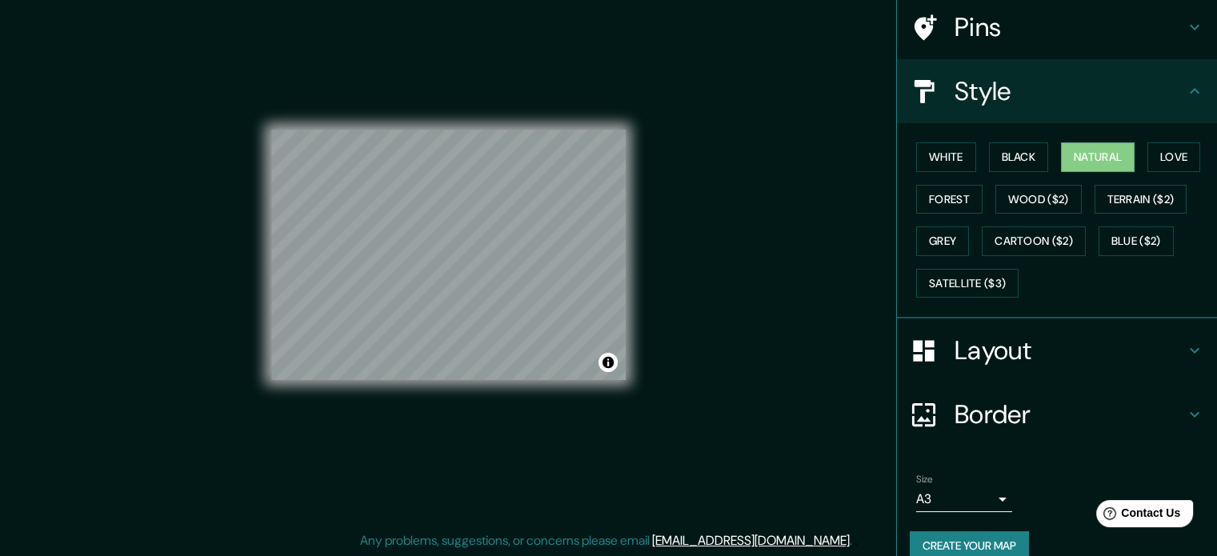
scroll to position [142, 0]
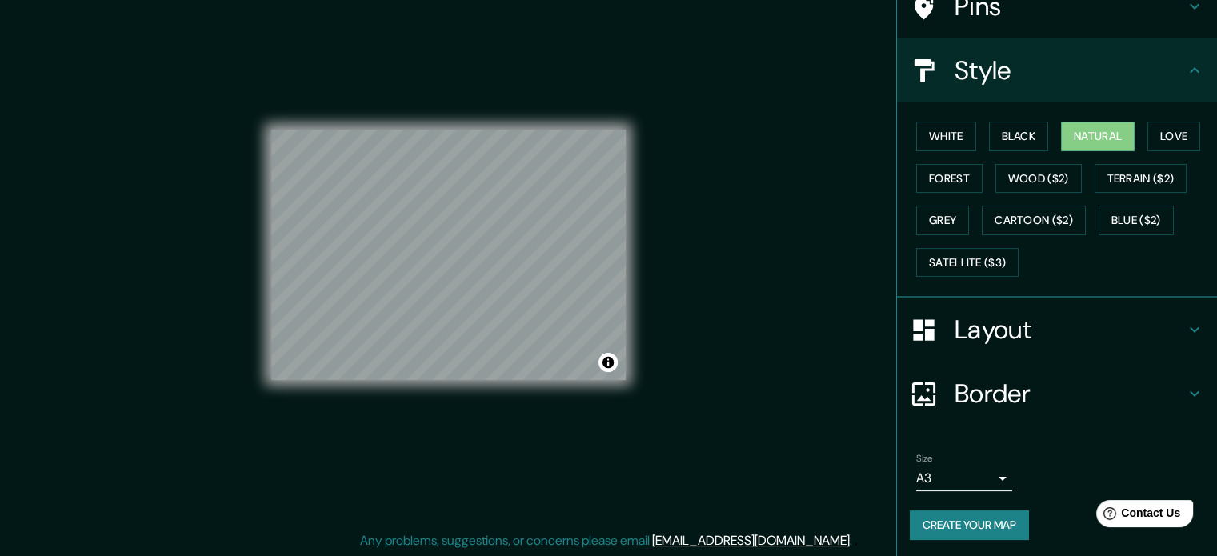
click at [963, 513] on button "Create your map" at bounding box center [969, 526] width 119 height 30
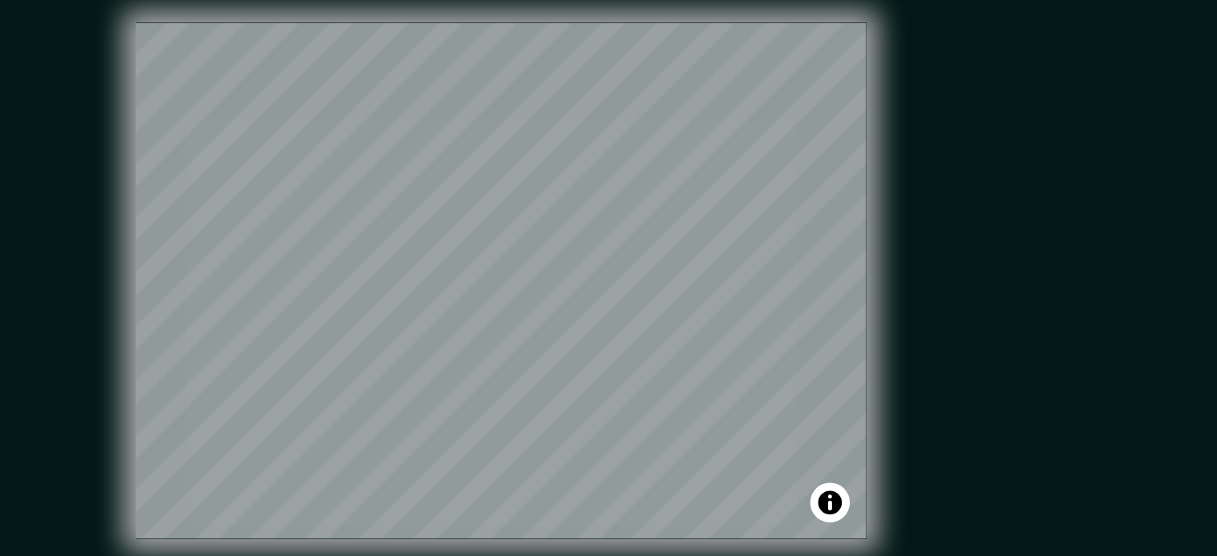
scroll to position [21, 0]
